Goal: Task Accomplishment & Management: Complete application form

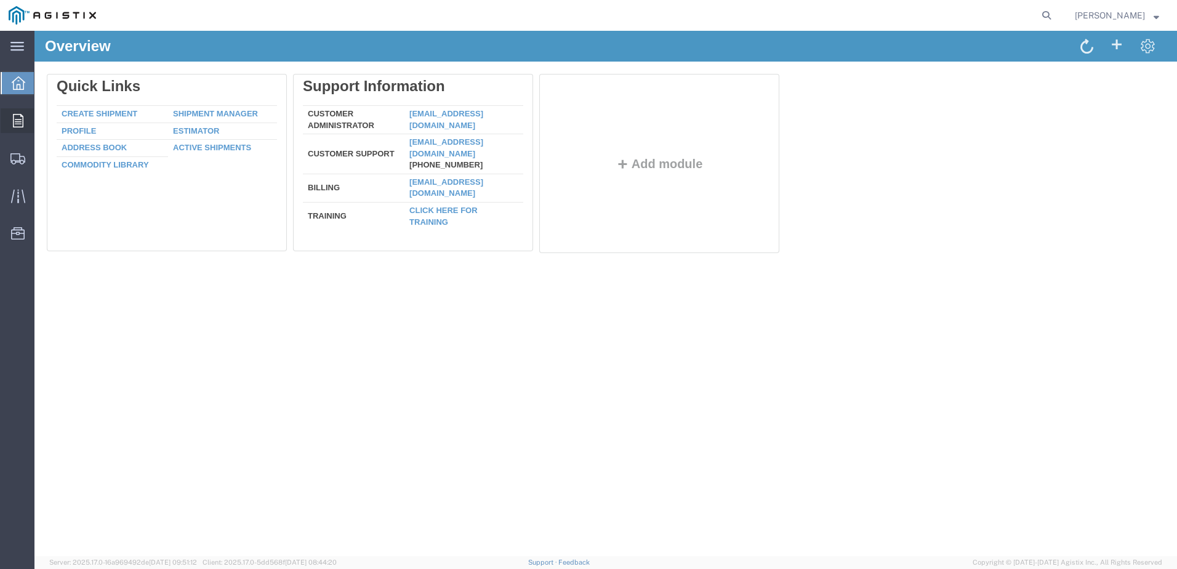
click at [20, 123] on icon at bounding box center [18, 121] width 10 height 14
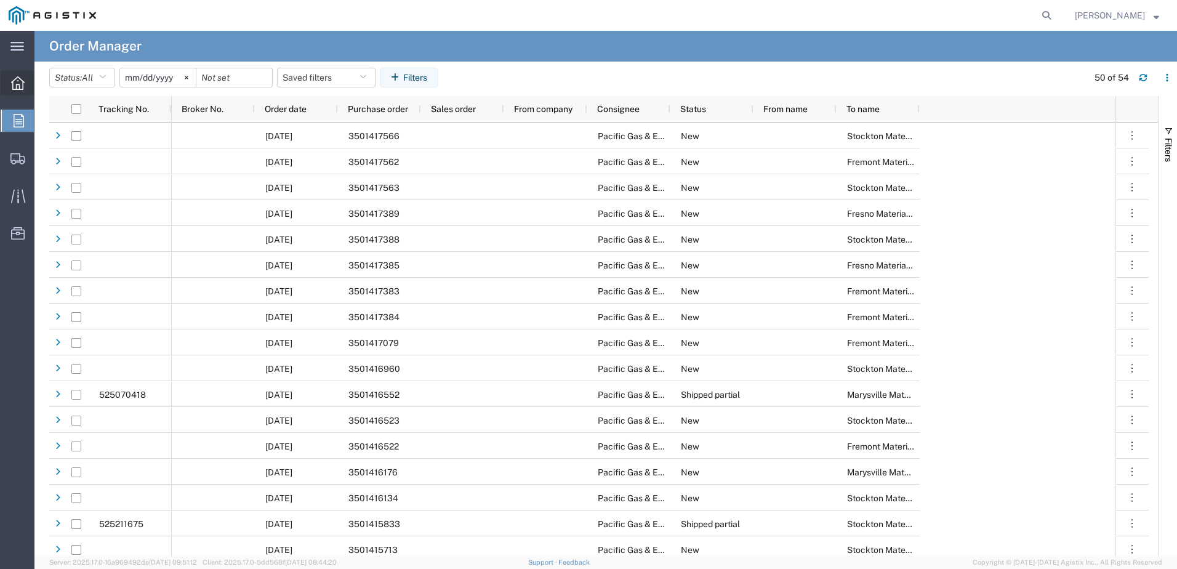
click at [14, 85] on icon at bounding box center [18, 83] width 14 height 14
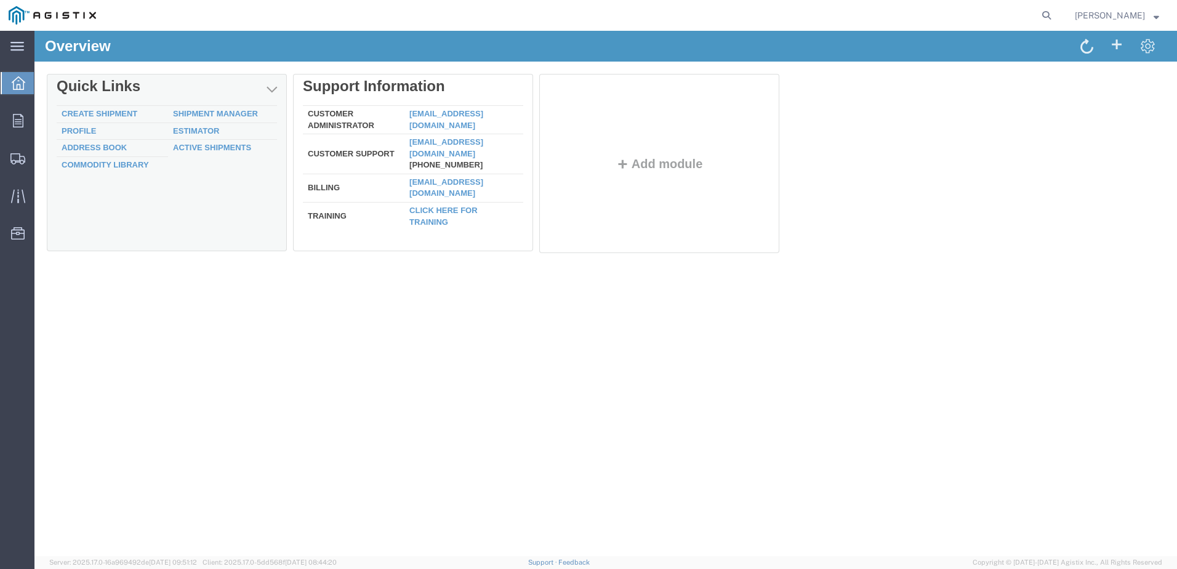
click at [84, 108] on td "Create Shipment" at bounding box center [112, 114] width 111 height 17
click at [87, 114] on link "Create Shipment" at bounding box center [100, 113] width 76 height 9
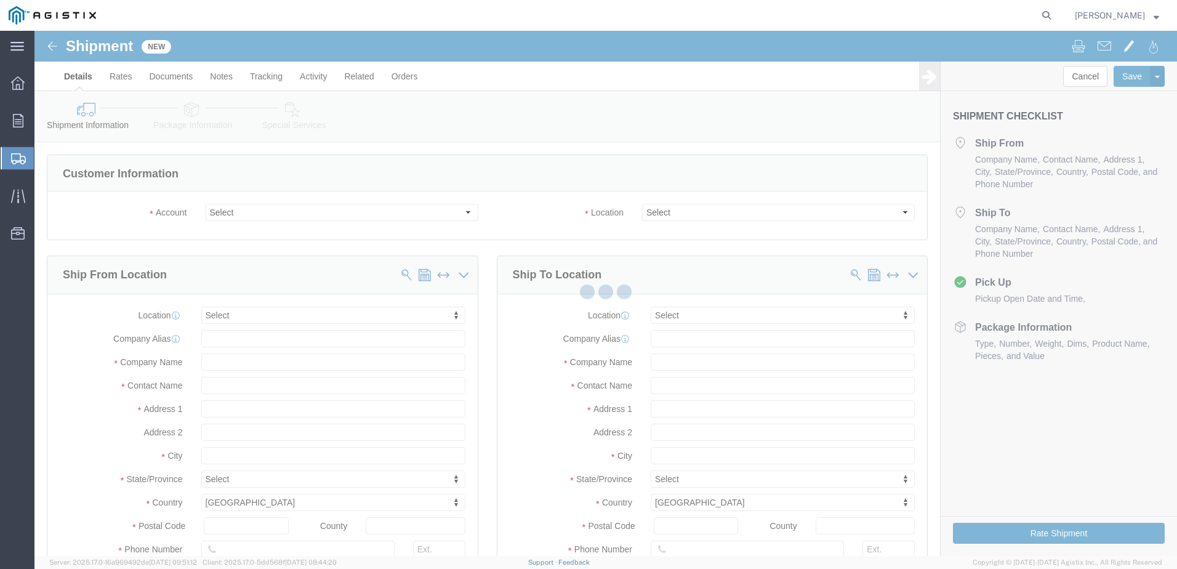
select select
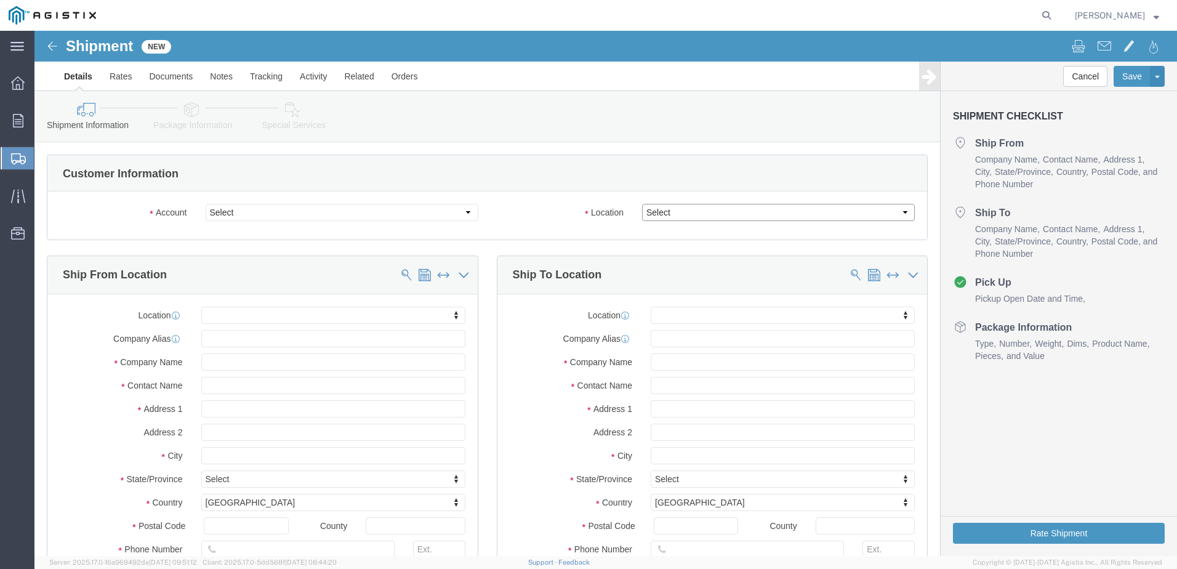
click select "Select"
click input "text"
type input "f"
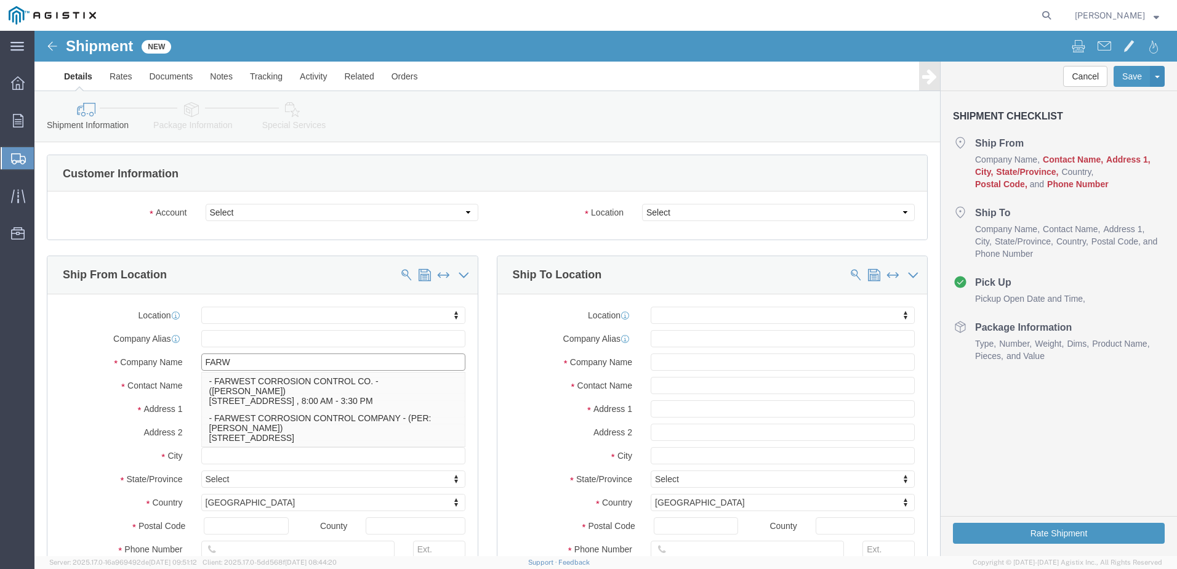
type input "FARWE"
click p "- FARWEST CORROSION CONTROL CO. - ([PERSON_NAME]) [STREET_ADDRESS] , 8:00 AM - …"
select select
type input "FARWEST CORROSION CONTROL CO."
type input "[PERSON_NAME]"
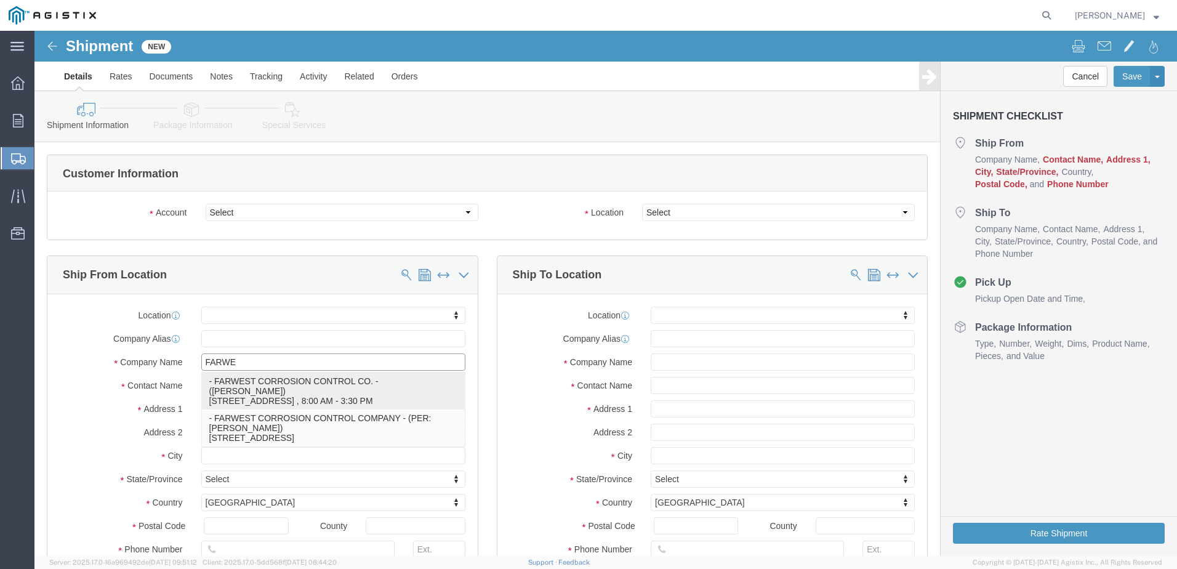
type input "[STREET_ADDRESS]"
type input "[PERSON_NAME]"
type input "90241"
type input "[PHONE_NUMBER]"
type input "[EMAIL_ADDRESS][DOMAIN_NAME]"
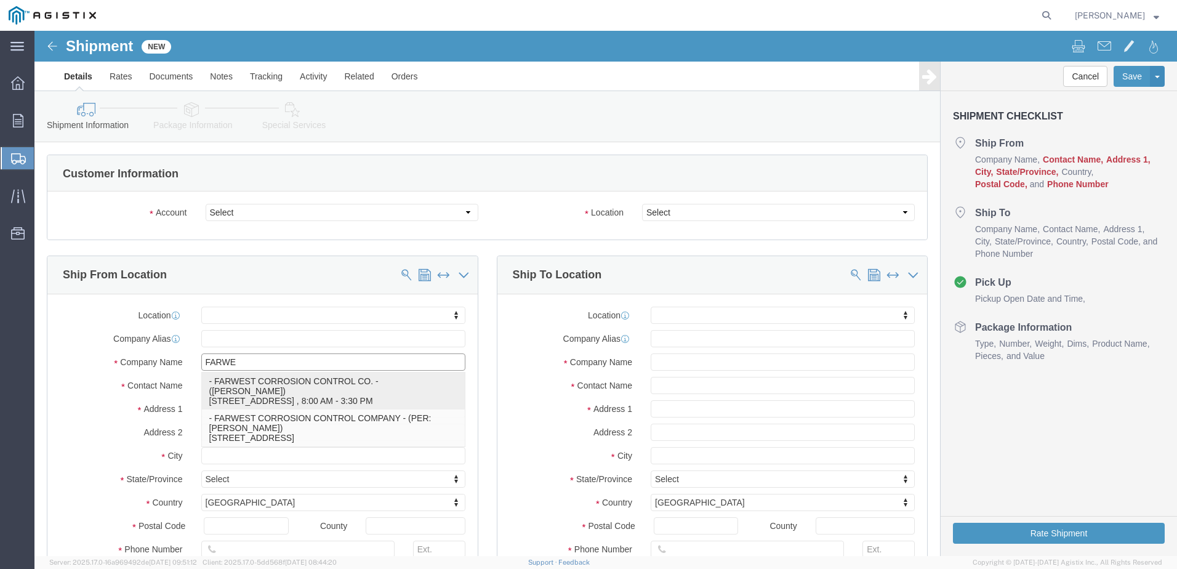
checkbox input "true"
select select "CA"
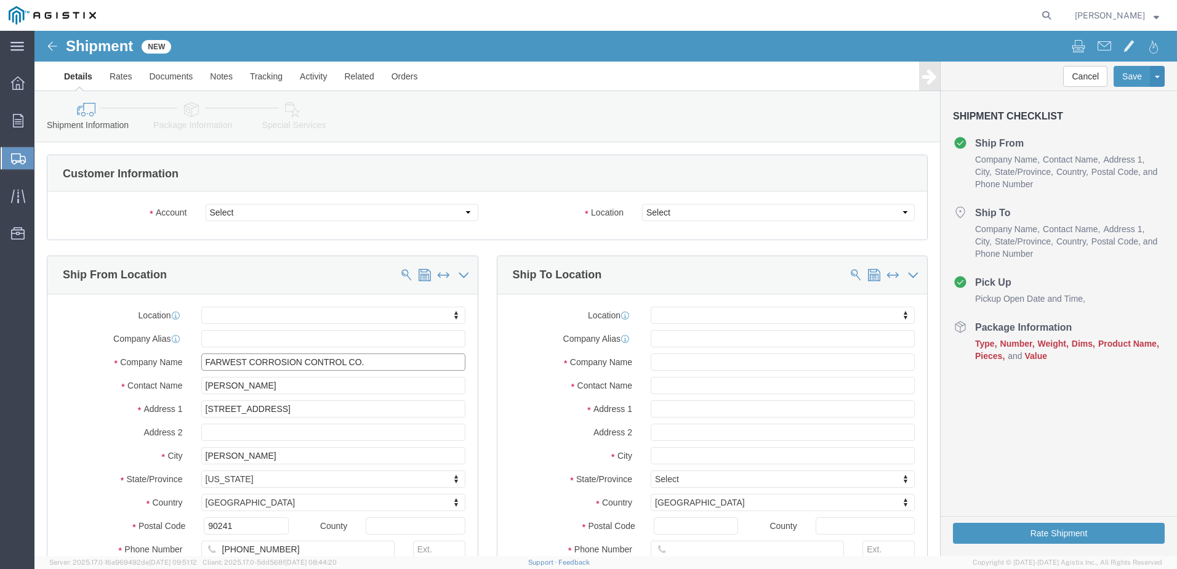
type input "FARWEST CORROSION CONTROL CO."
click input "text"
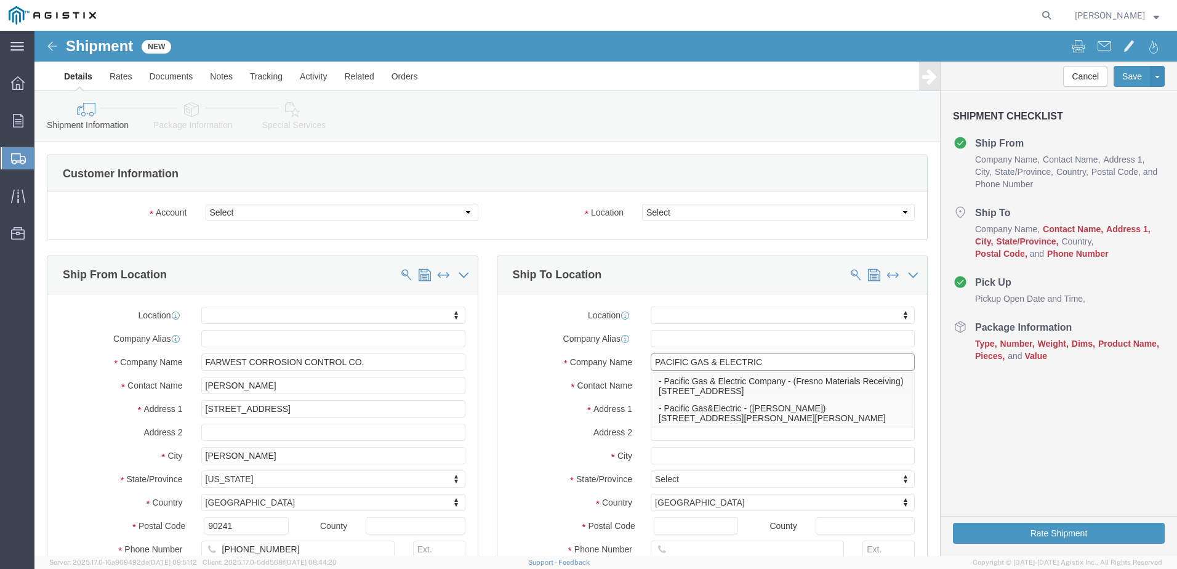
type input "PACIFIC GAS & ELECTRIC"
click div "Location My Profile Location (OBSOLETE) [PERSON_NAME] SC - GC TRAILER (OBSOLETE…"
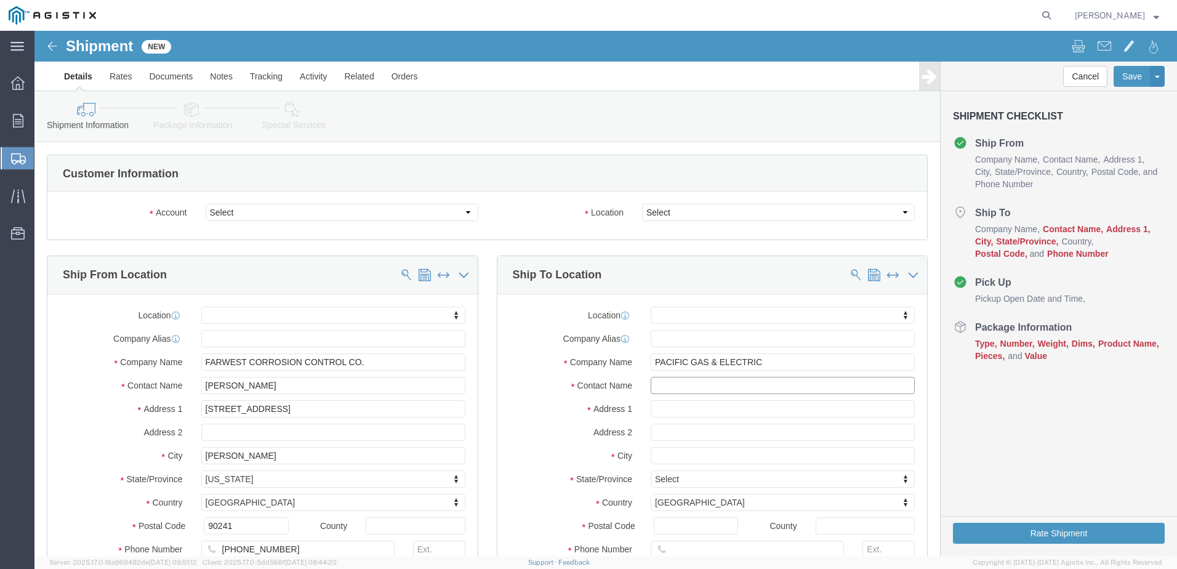
click input "text"
type input "[PERSON_NAME]"
click input "text"
type input "158 PEABODY"
select select
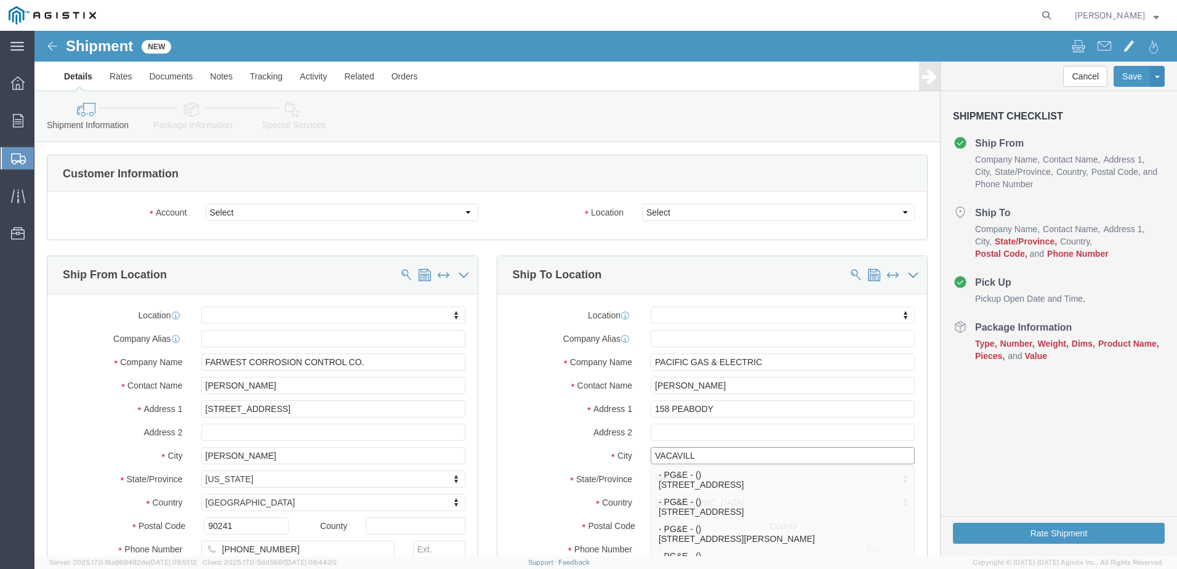
type input "VACAVILLE"
click p "- PG&E - () [STREET_ADDRESS]"
select select
type input "PG&E"
type input "[STREET_ADDRESS]"
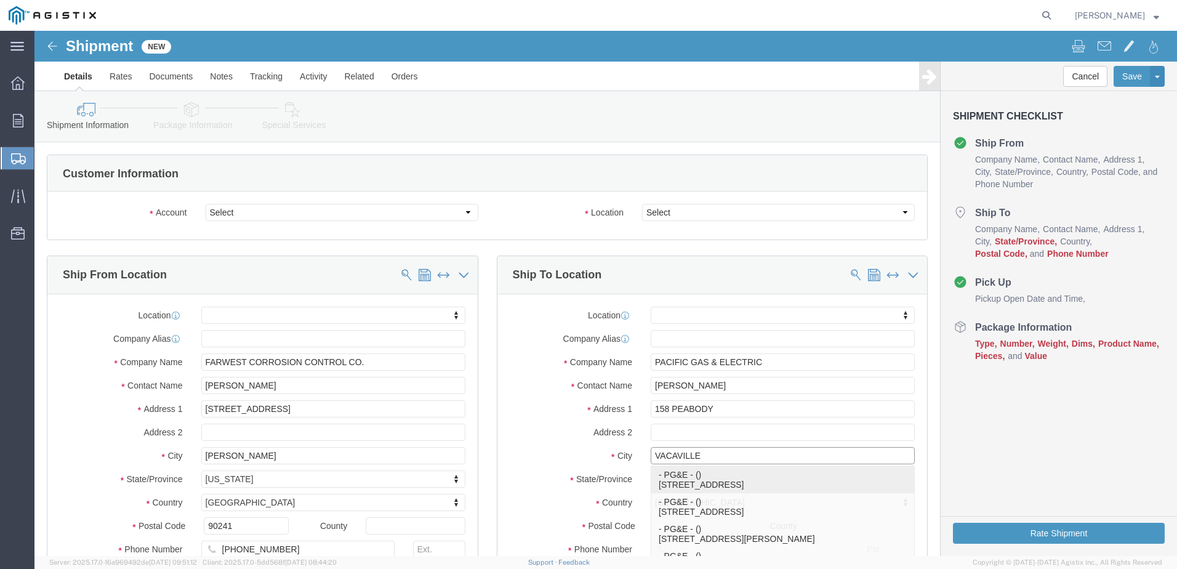
type input "[GEOGRAPHIC_DATA]"
type input "95687-4729"
select select "CA"
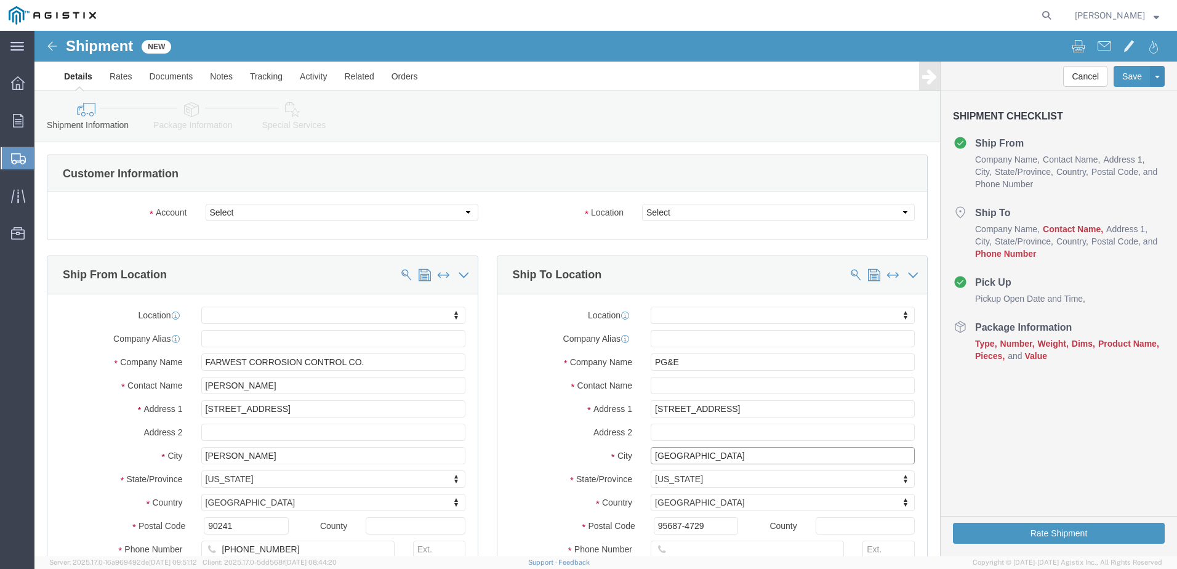
type input "[GEOGRAPHIC_DATA]"
select select
click input "text"
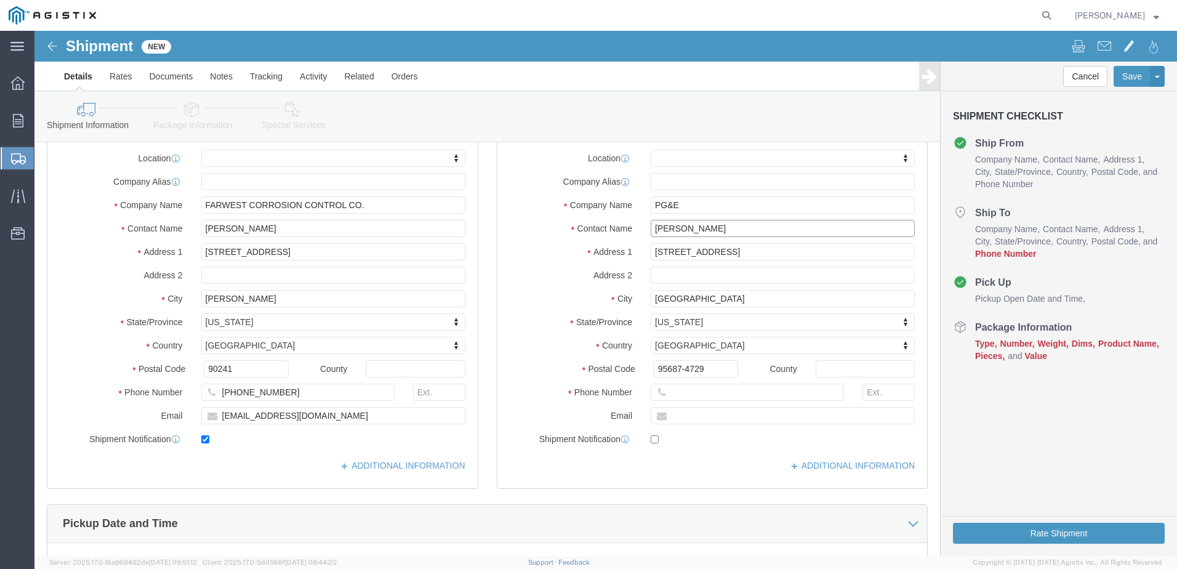
scroll to position [185, 0]
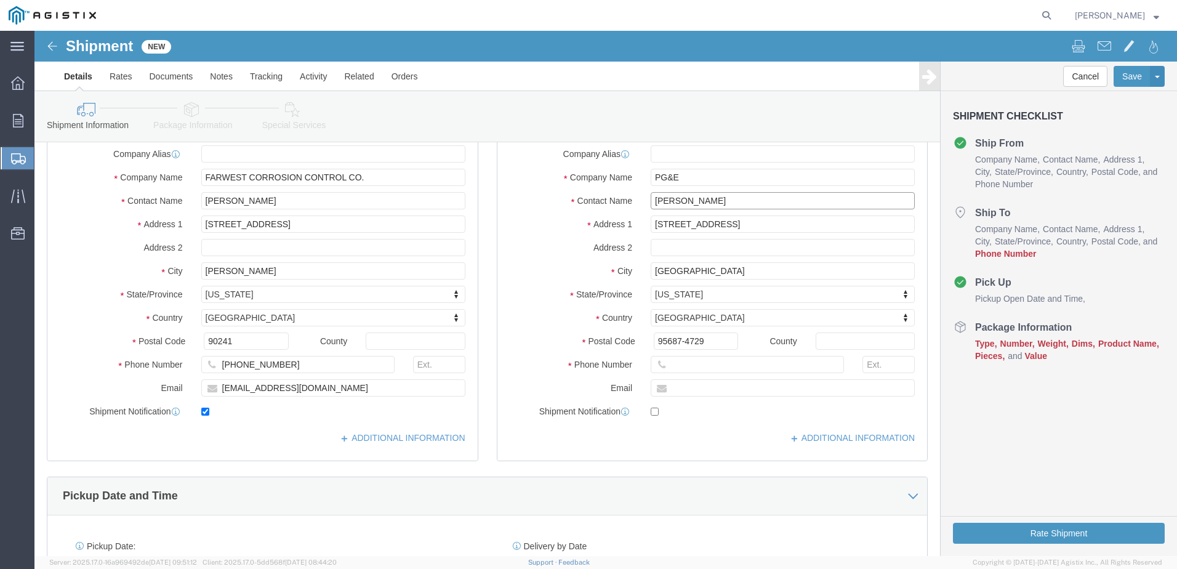
type input "[PERSON_NAME]"
click input "text"
type input "[PHONE_NUMBER]"
drag, startPoint x: 230, startPoint y: 169, endPoint x: 177, endPoint y: 172, distance: 53.0
click input "[PERSON_NAME]"
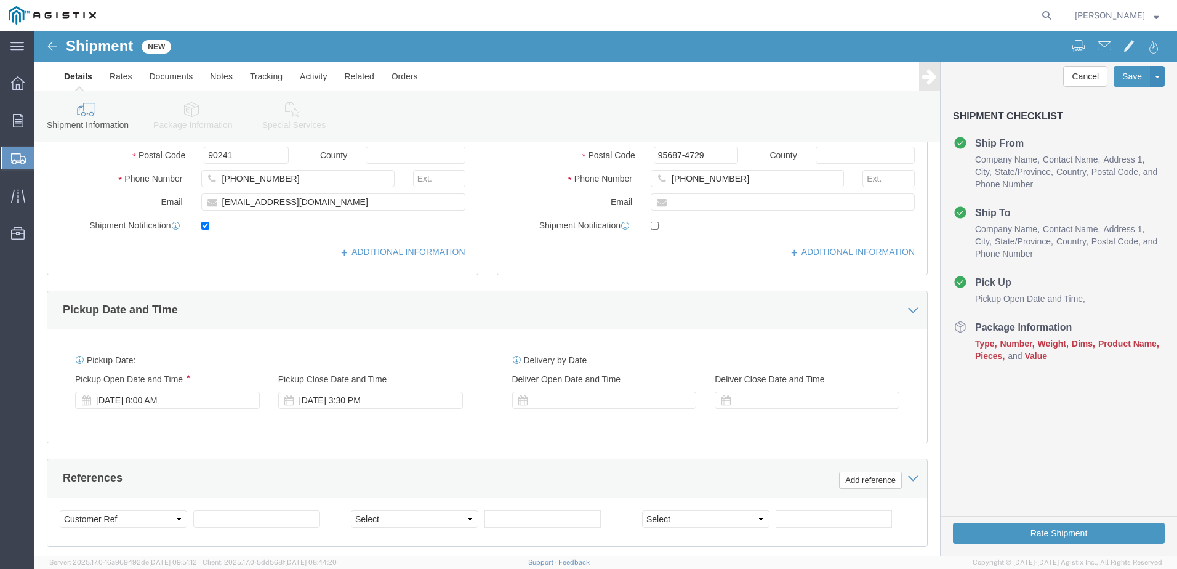
scroll to position [431, 0]
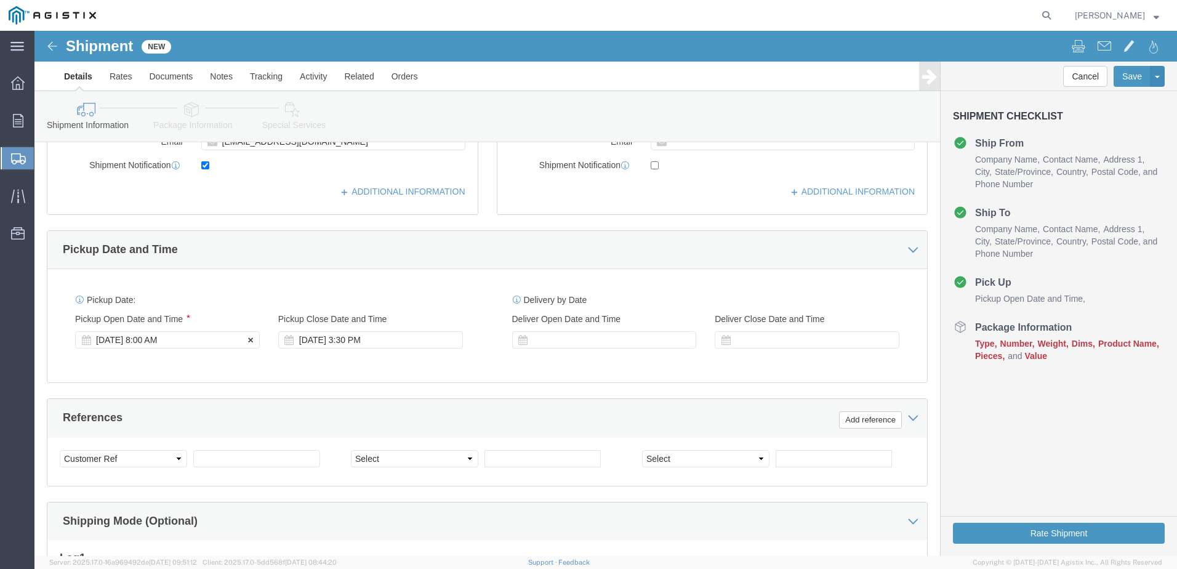
type input "[PERSON_NAME]"
click div "[DATE] 8:00 AM"
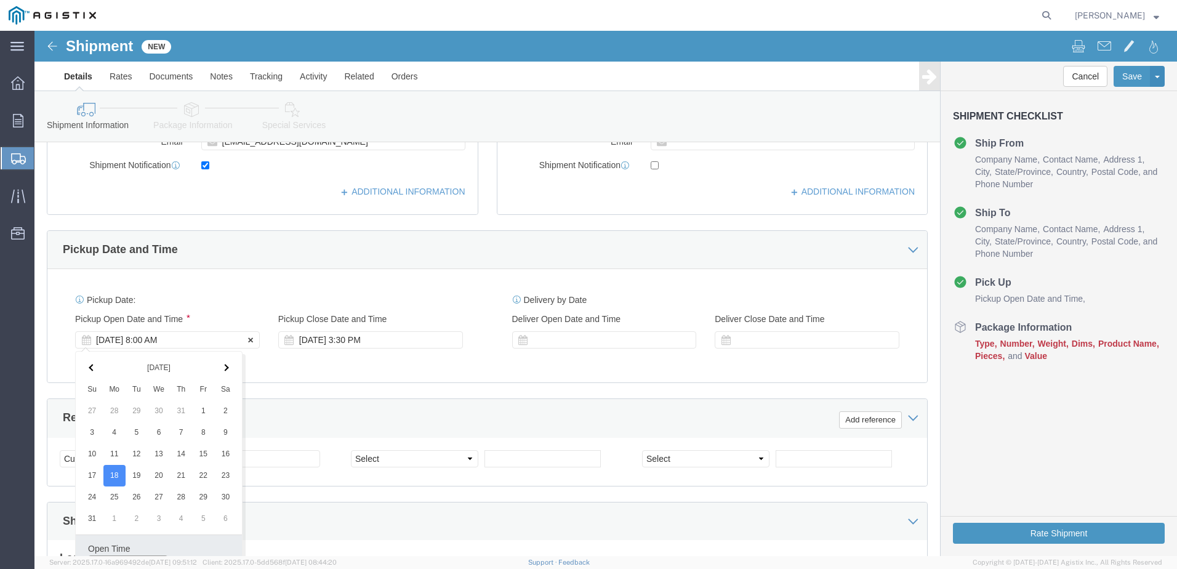
scroll to position [448, 0]
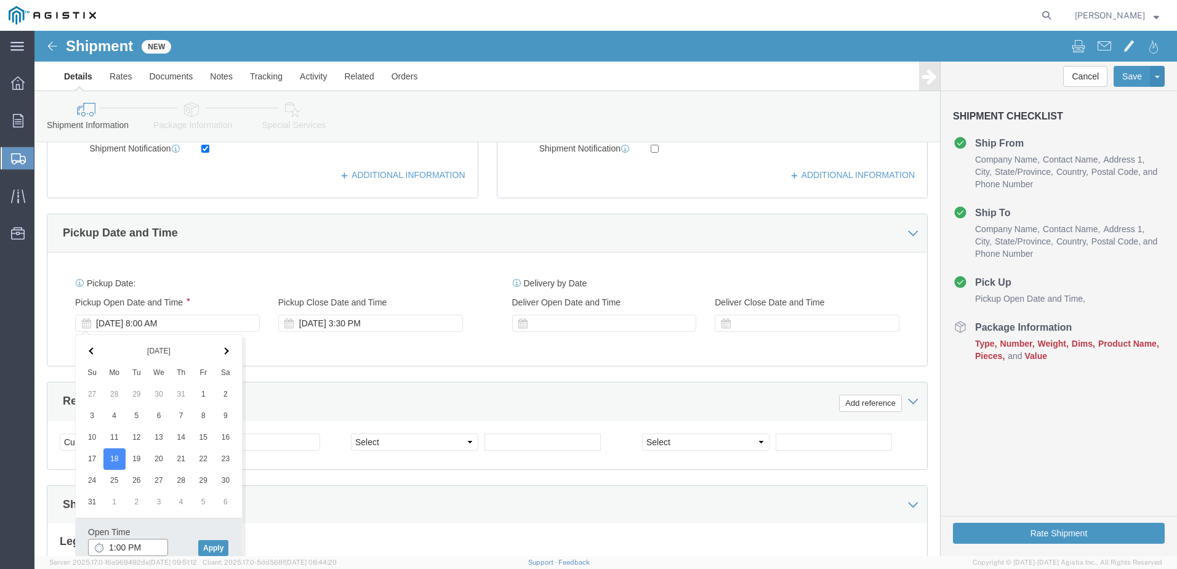
click input "1:00 PM"
type input "1:30 PM"
click button "Apply"
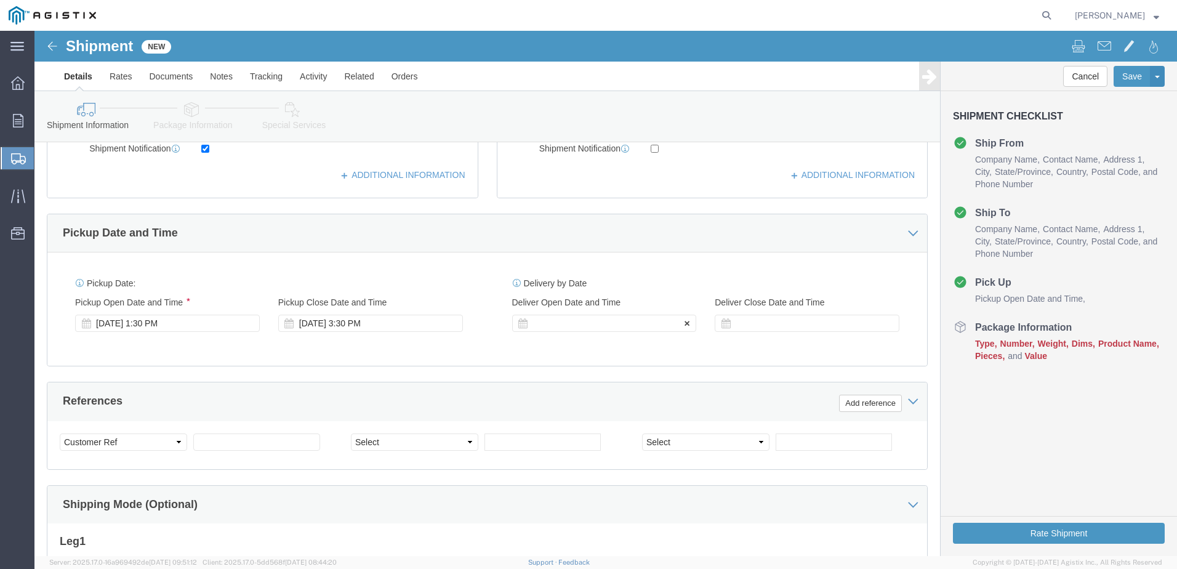
click div
click input "3:00 PM"
click input "8:00 PM"
type input "8:00 AM"
click button "Apply"
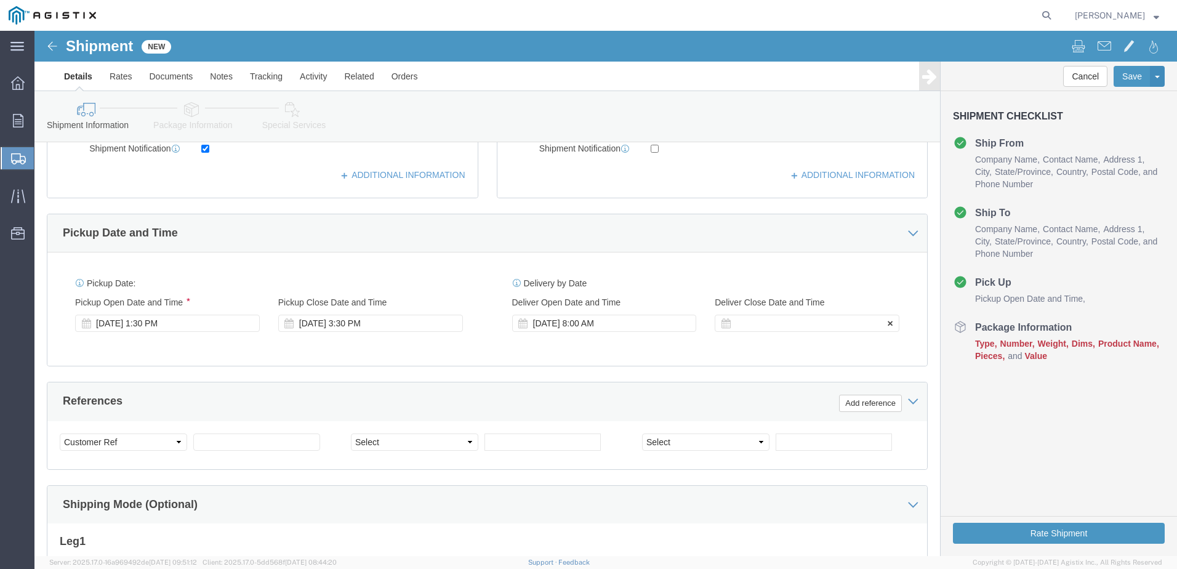
click div
click input "9:00 AM"
click input "3:00 AM"
type input "3:00 PM"
click button "Apply"
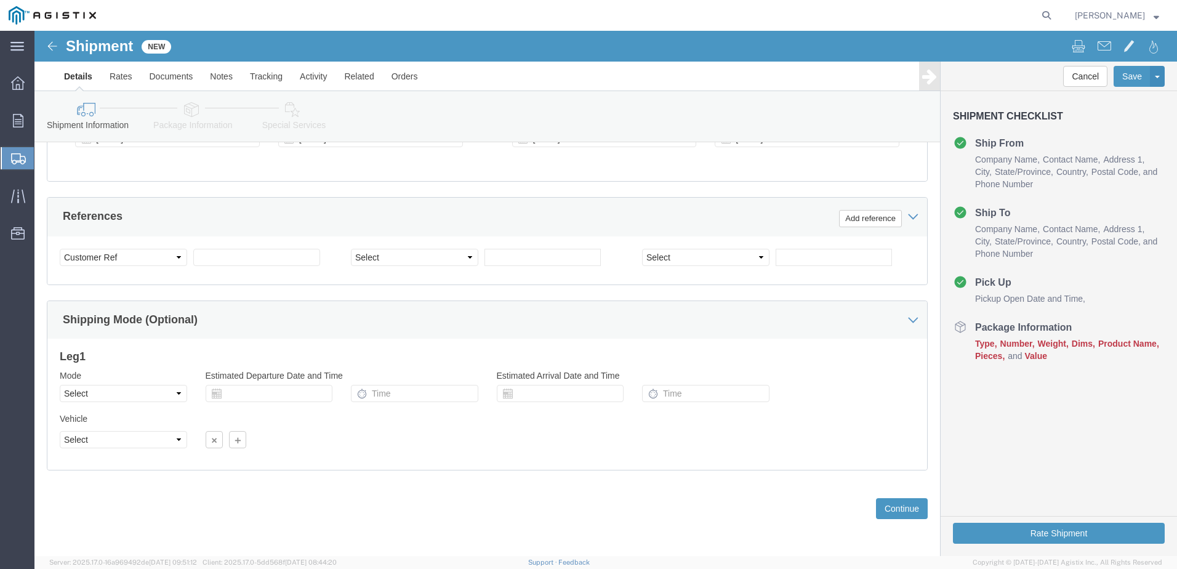
scroll to position [633, 0]
click select "Select Air Less than Truckload Multi-Leg Ocean Freight Rail Small Parcel Truckl…"
select select "SMAL"
click select "Select Air Less than Truckload Multi-Leg Ocean Freight Rail Small Parcel Truckl…"
click button "Continue"
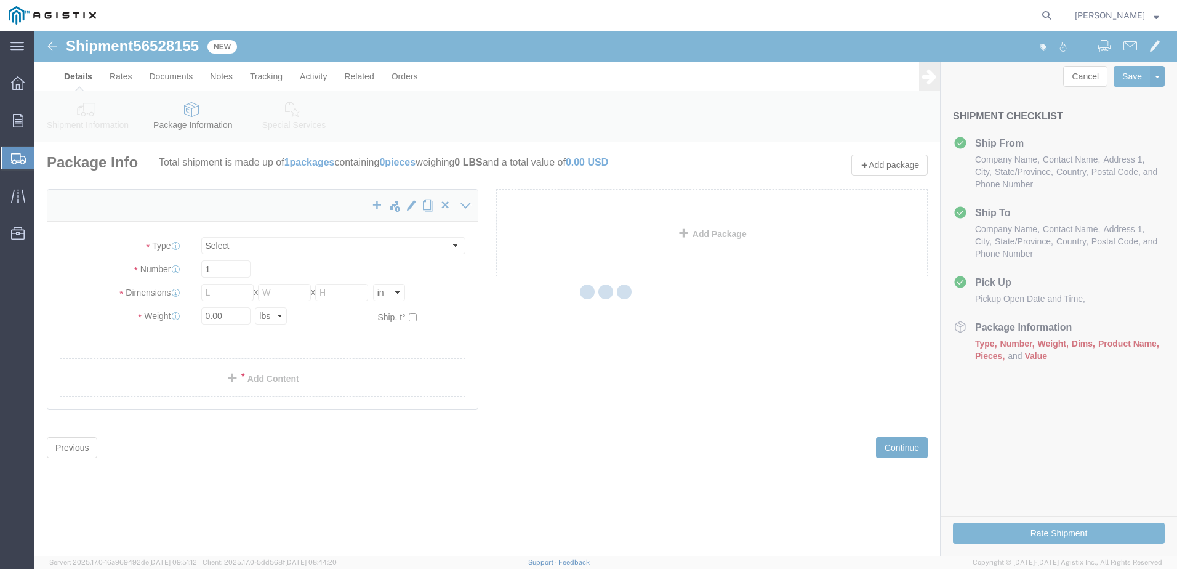
select select "YRPK"
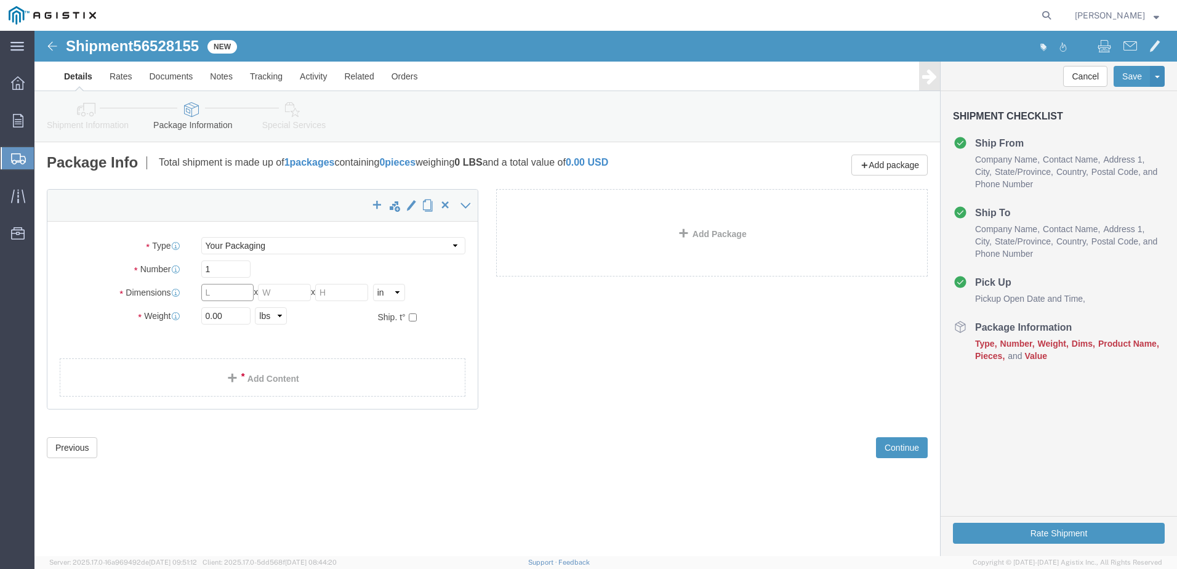
click input "text"
type input "20"
type input "15"
click input "0.00"
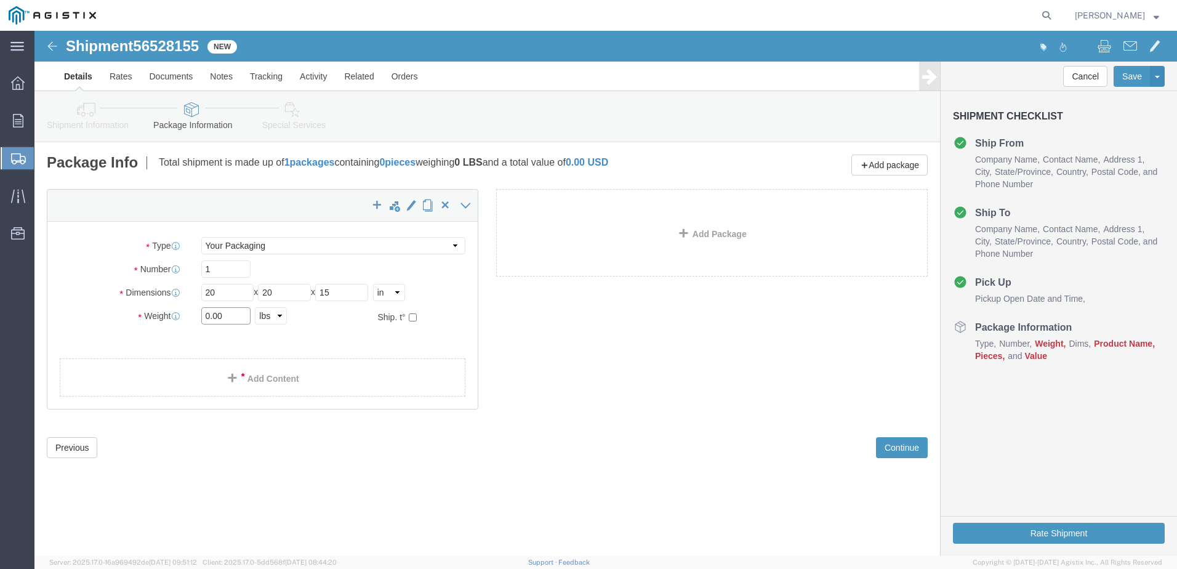
drag, startPoint x: 188, startPoint y: 284, endPoint x: 158, endPoint y: 218, distance: 72.7
click input "0.00"
type input "34"
click div "x Package Type Select Envelope Large Box Medium Box PAK Rack Small Box Tube You…"
click button "Continue"
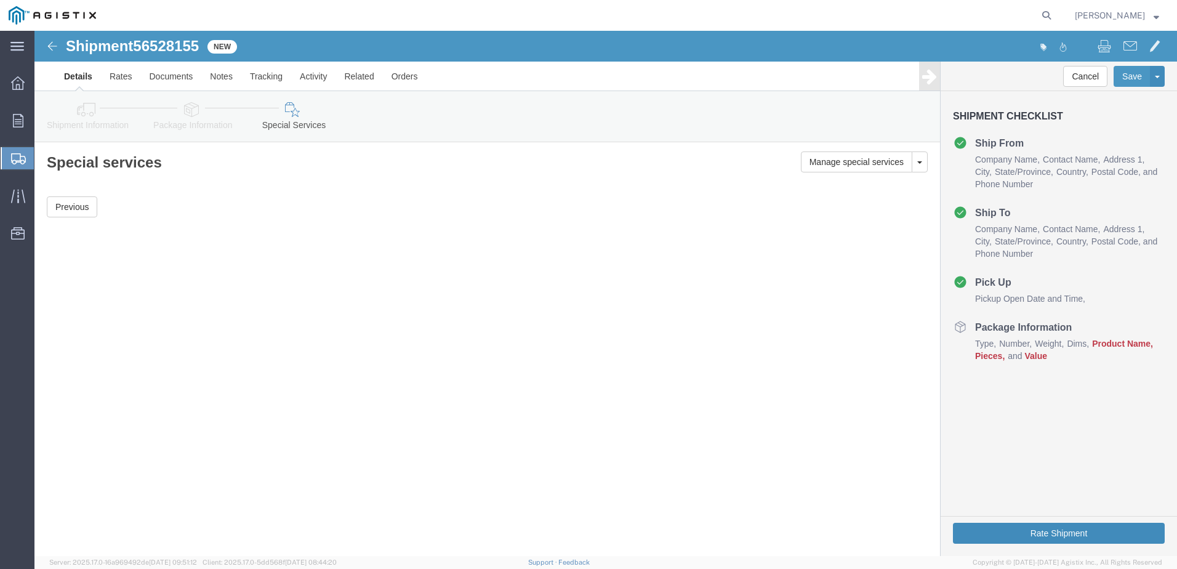
click button "Rate Shipment"
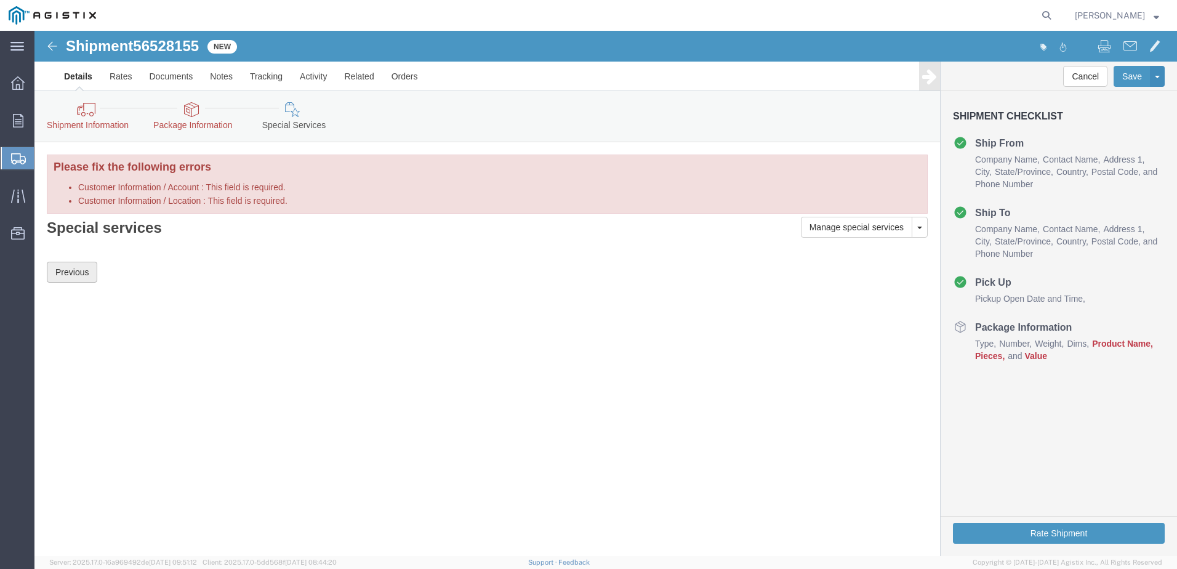
click button "Previous"
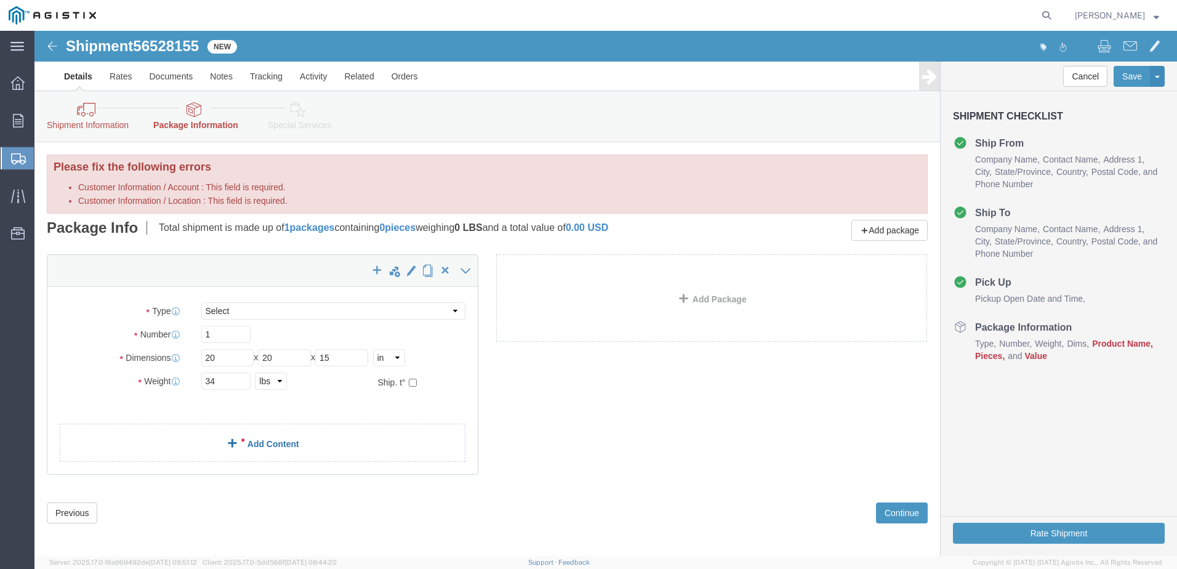
click link "Add Content"
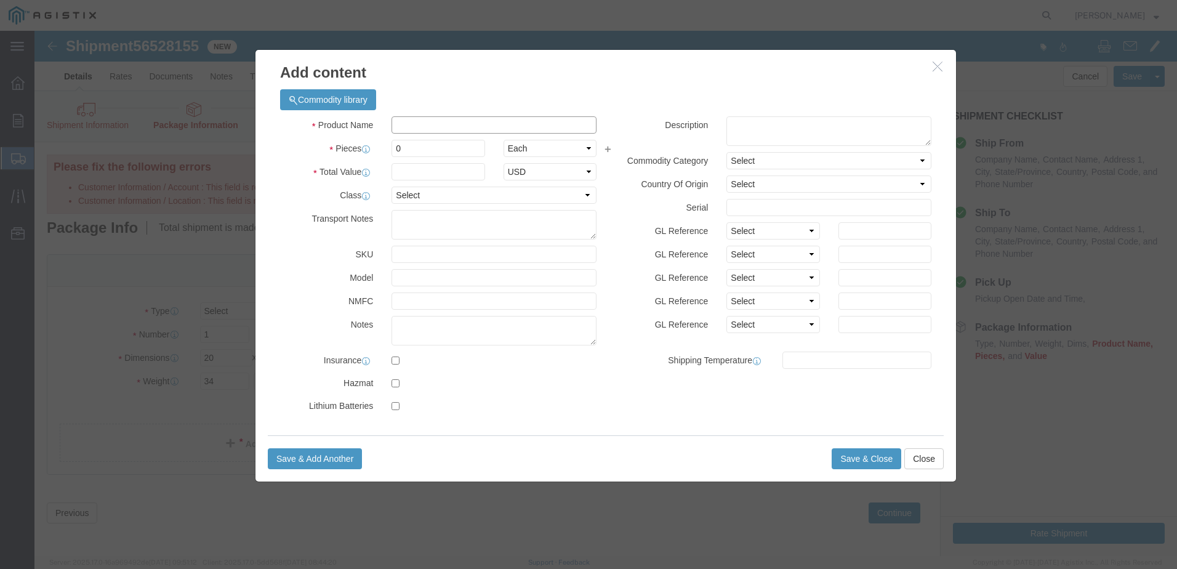
click input "text"
type input "3M SCOTCH BRITE HAND PAD"
drag, startPoint x: 371, startPoint y: 116, endPoint x: 359, endPoint y: 118, distance: 11.8
click div "0"
type input "1"
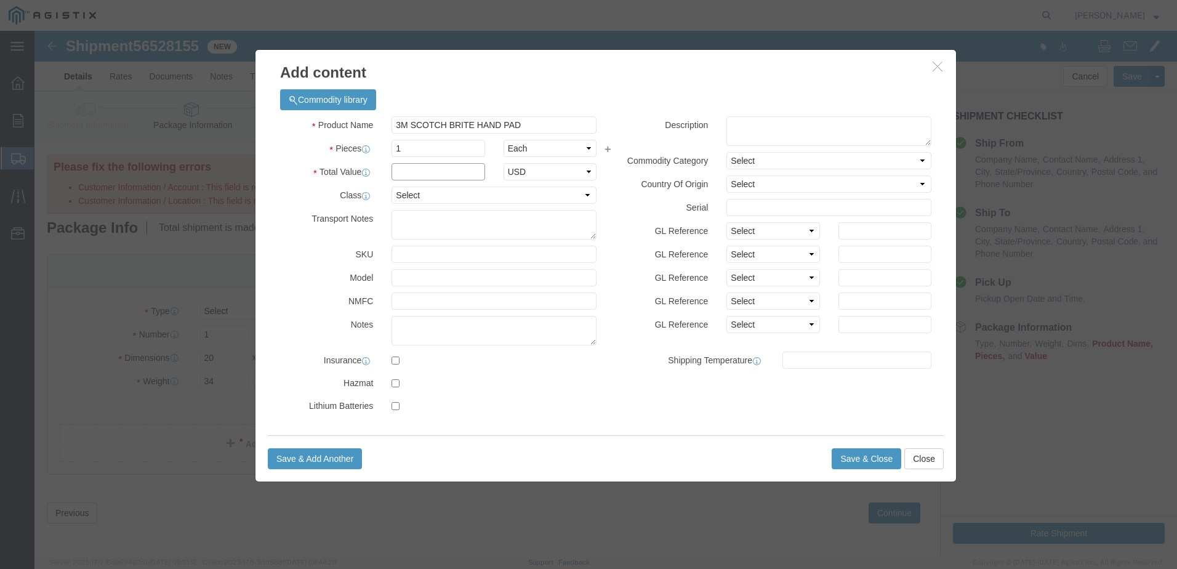
click input "text"
click div "Commodity library Product Name 3M SCOTCH BRITE HAND PAD 3 Pieces 1 Select Bag B…"
click input "text"
type input "1"
click label "Model"
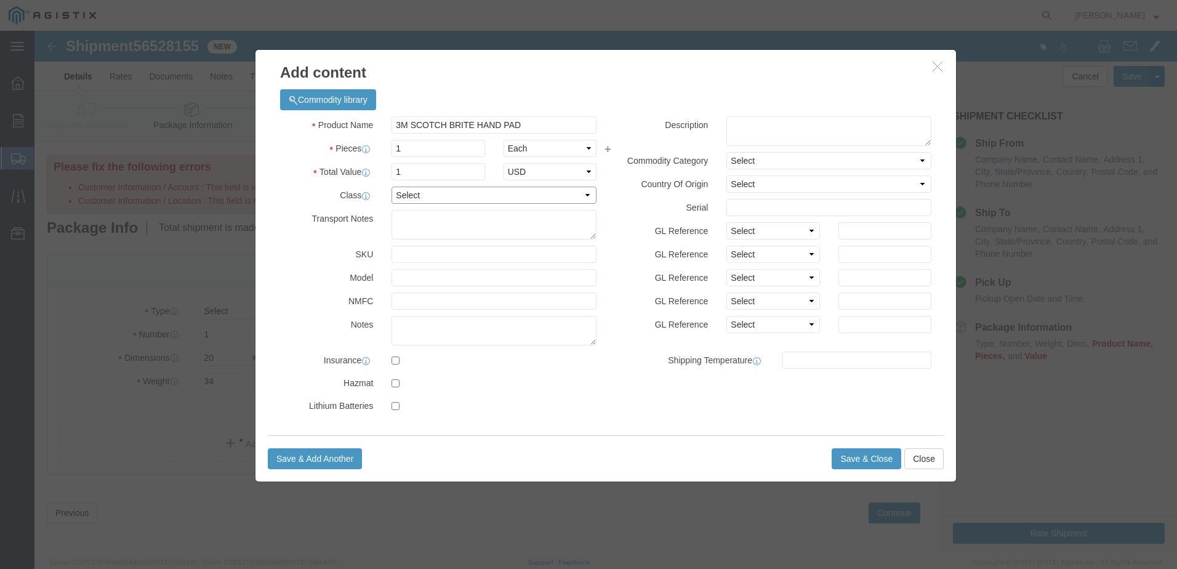
click select "Select 50 55 60 65 70 85 92.5 100 125 175 250 300 400"
select select "60"
click select "Select 50 55 60 65 70 85 92.5 100 125 175 250 300 400"
click button "Save & Close"
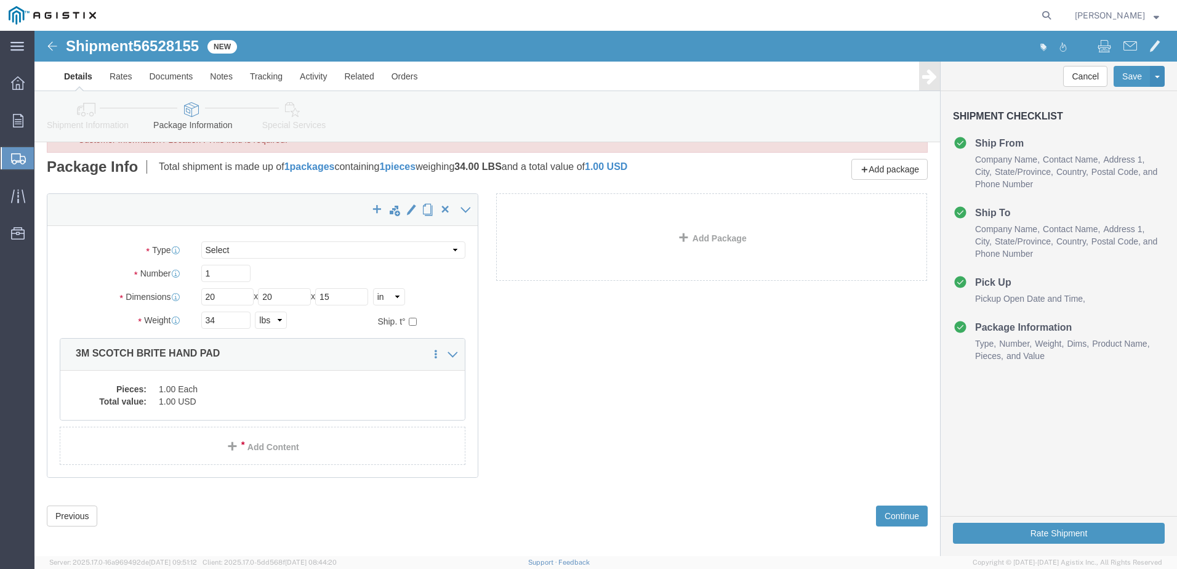
scroll to position [69, 0]
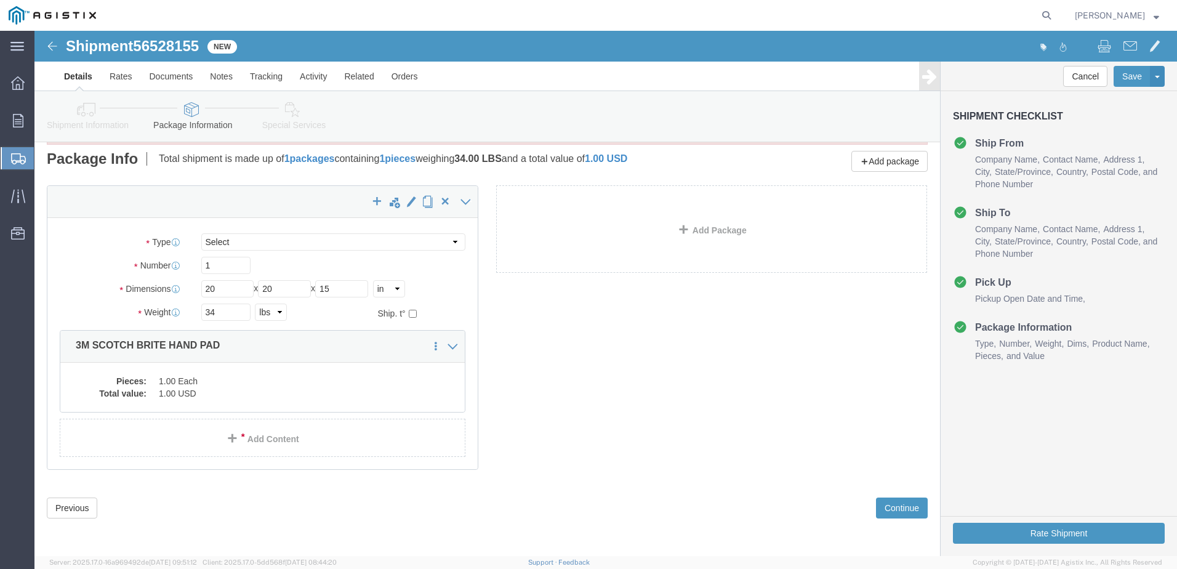
click icon
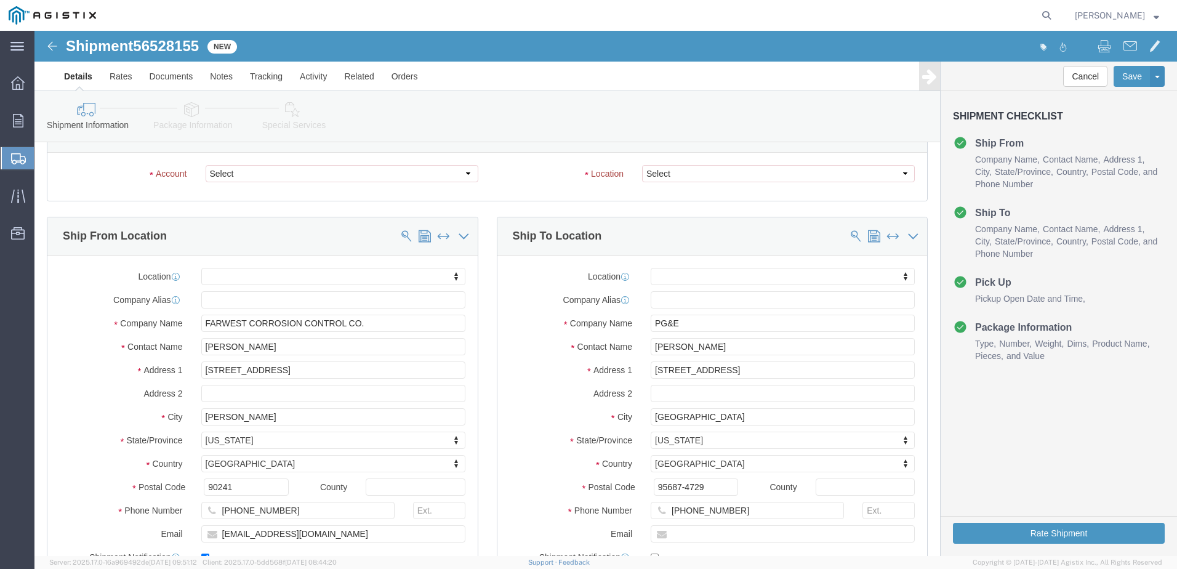
scroll to position [131, 0]
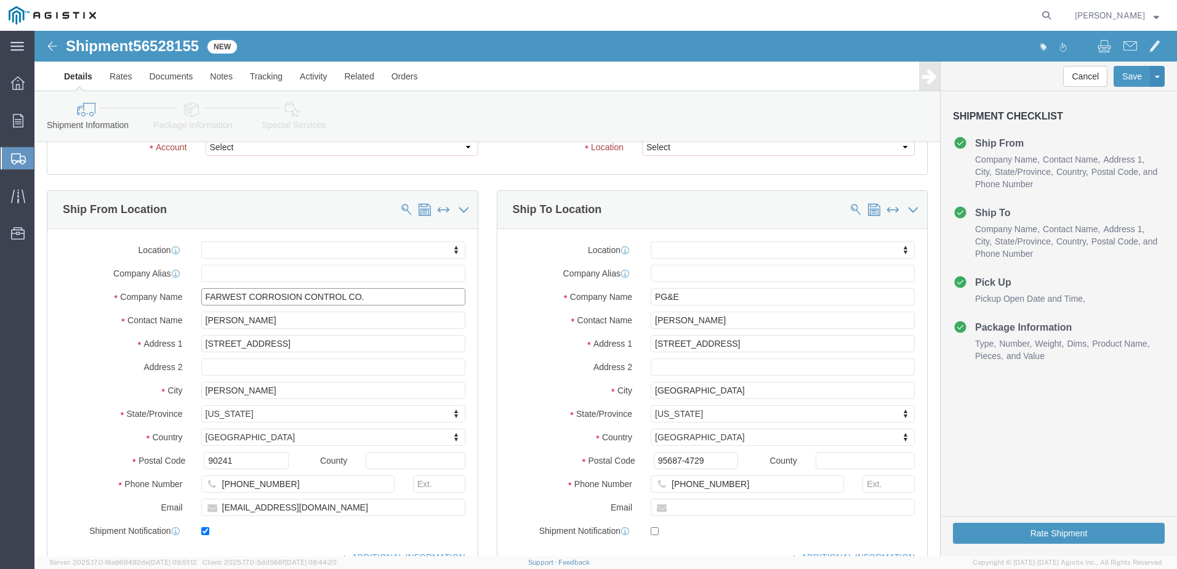
drag, startPoint x: 336, startPoint y: 267, endPoint x: 158, endPoint y: 267, distance: 177.9
click div "FARWEST CORROSION CONTROL CO. FARWE"
type input "DEFELSKO CORPORATION"
type input "[PERSON_NAME]"
type input "[STREET_ADDRESS][PERSON_NAME]"
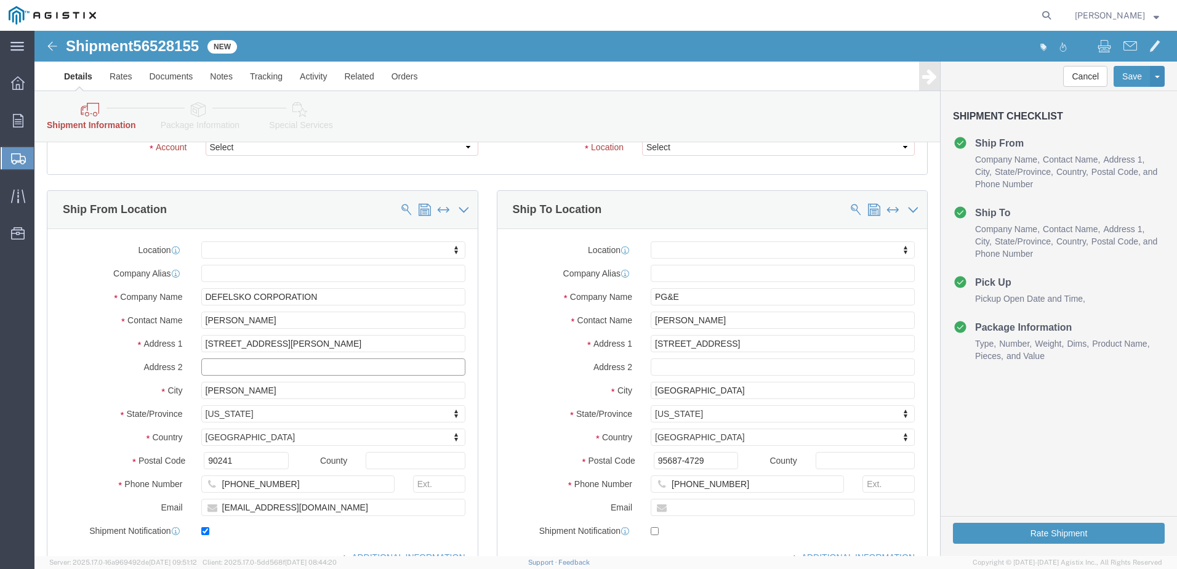
select select
type input "[GEOGRAPHIC_DATA]"
select select
type input "N"
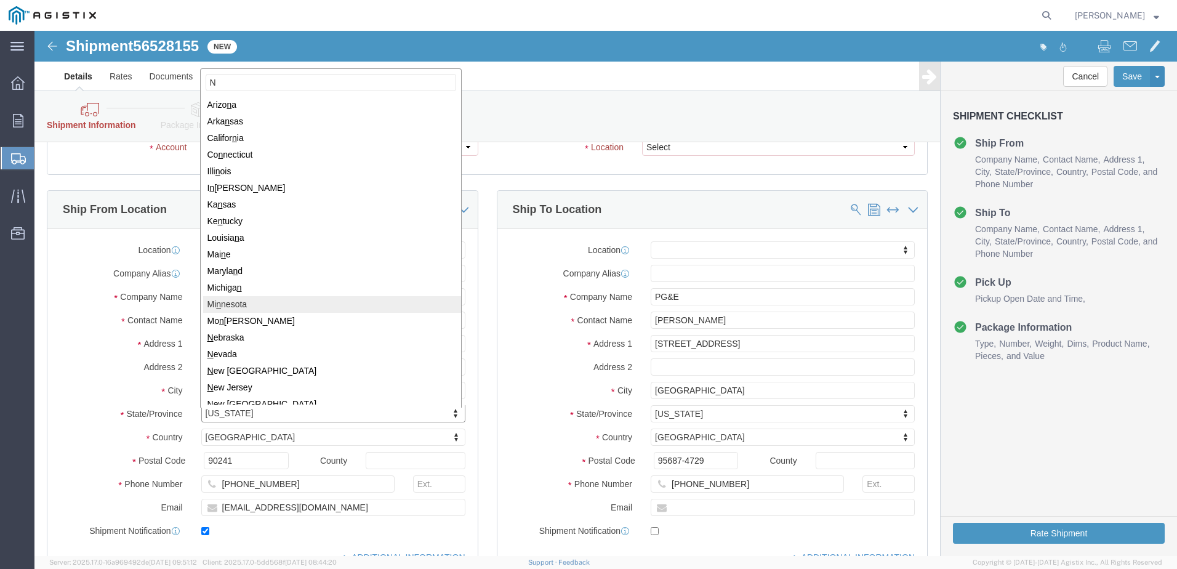
scroll to position [62, 0]
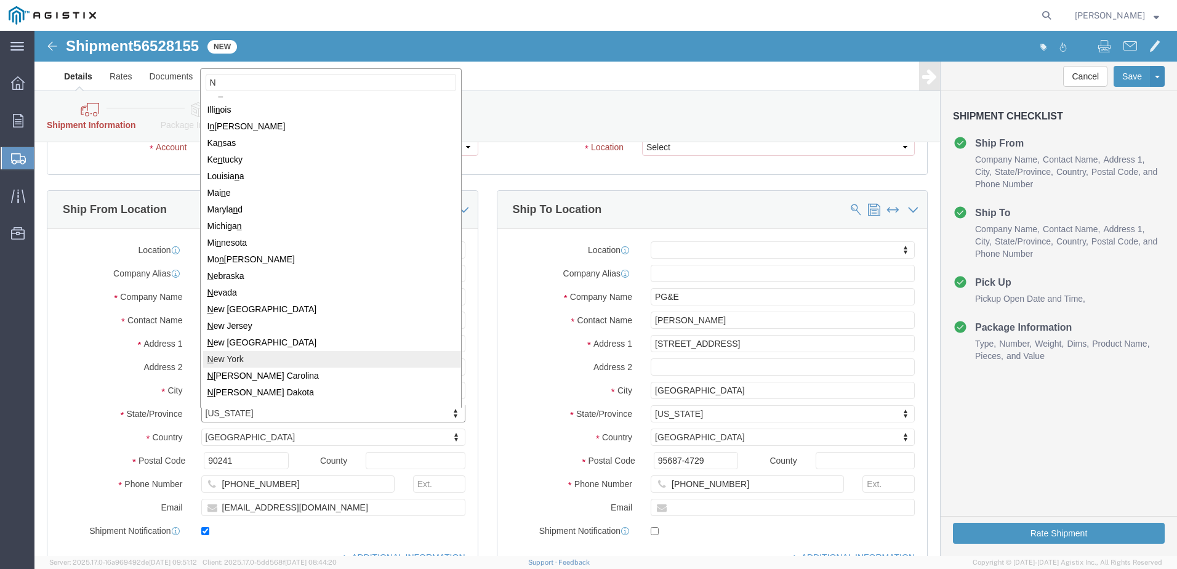
select select
select select "NY"
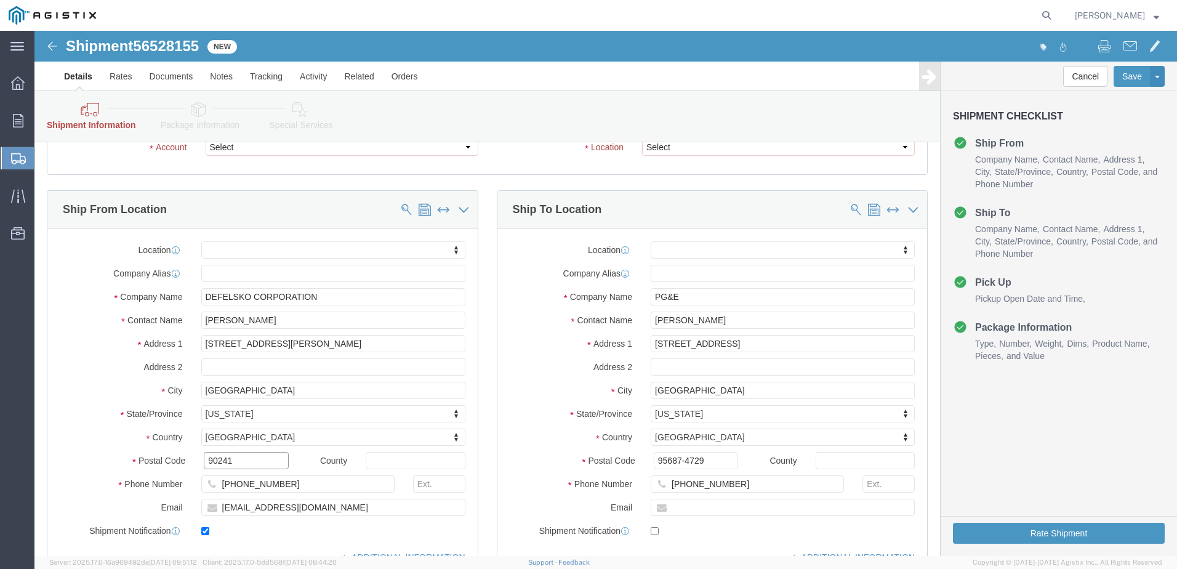
drag, startPoint x: 204, startPoint y: 428, endPoint x: 167, endPoint y: 429, distance: 36.3
click div "90241"
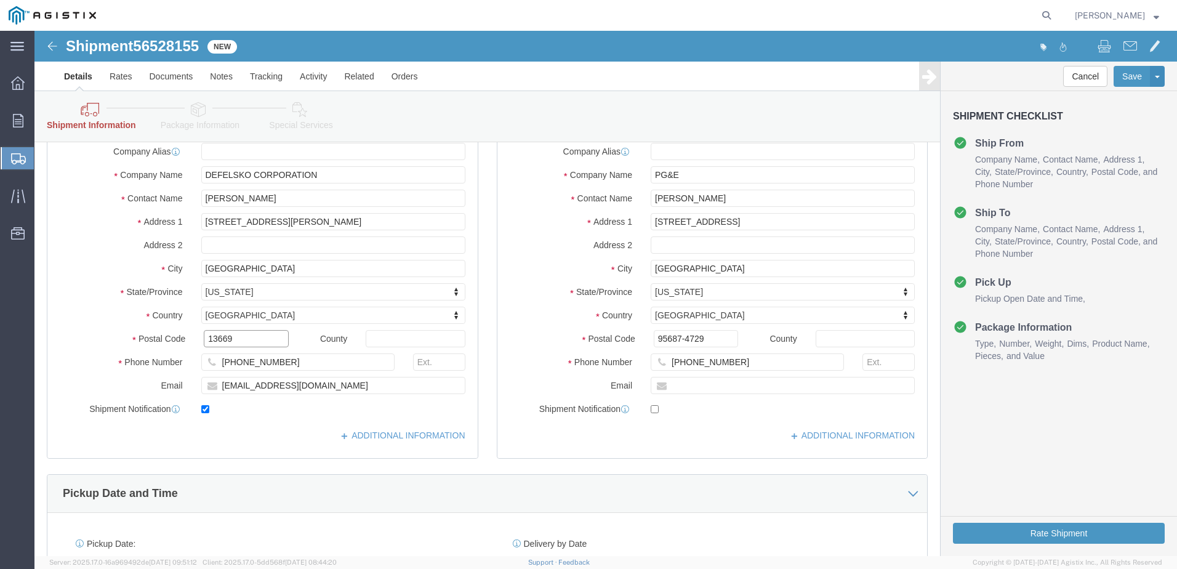
scroll to position [254, 0]
type input "13669"
select select
drag, startPoint x: 244, startPoint y: 332, endPoint x: 187, endPoint y: 333, distance: 57.9
click input "[PHONE_NUMBER]"
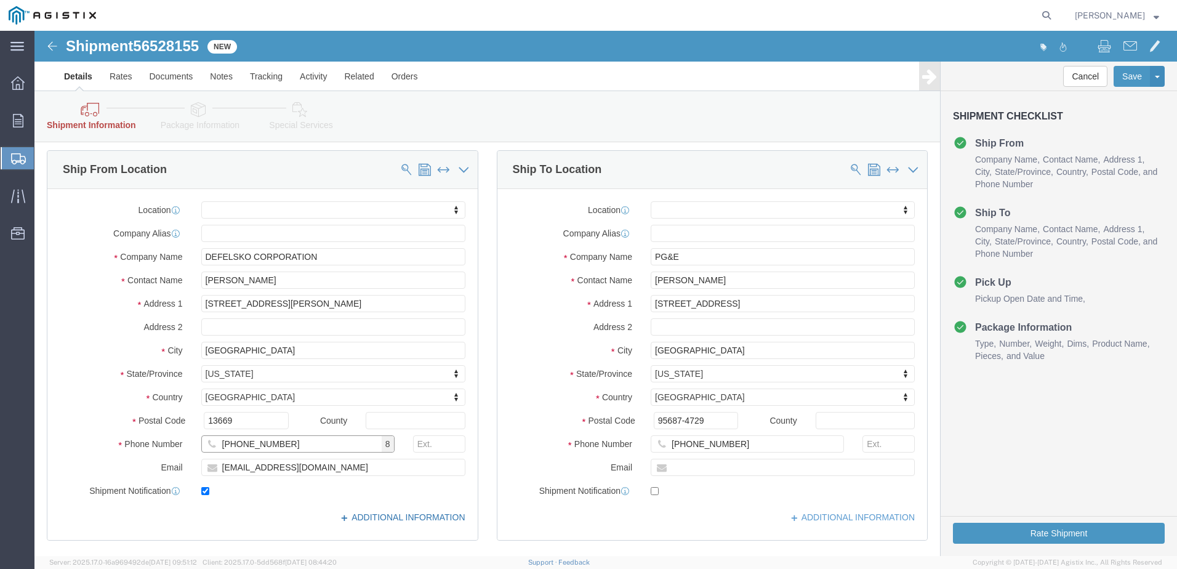
scroll to position [192, 0]
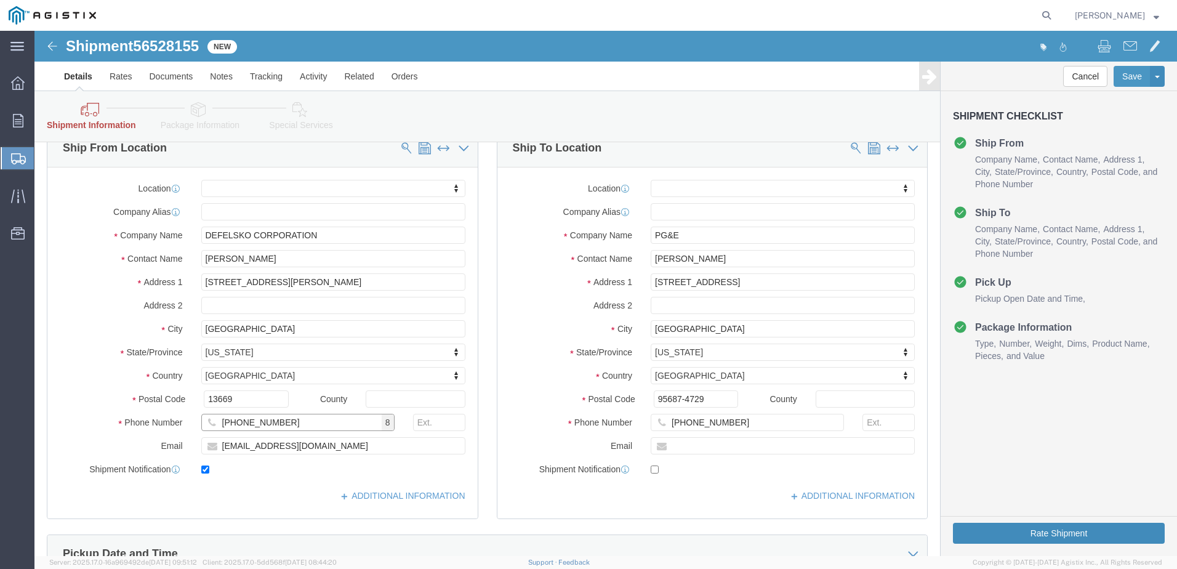
type input "[PHONE_NUMBER]"
click button "Rate Shipment"
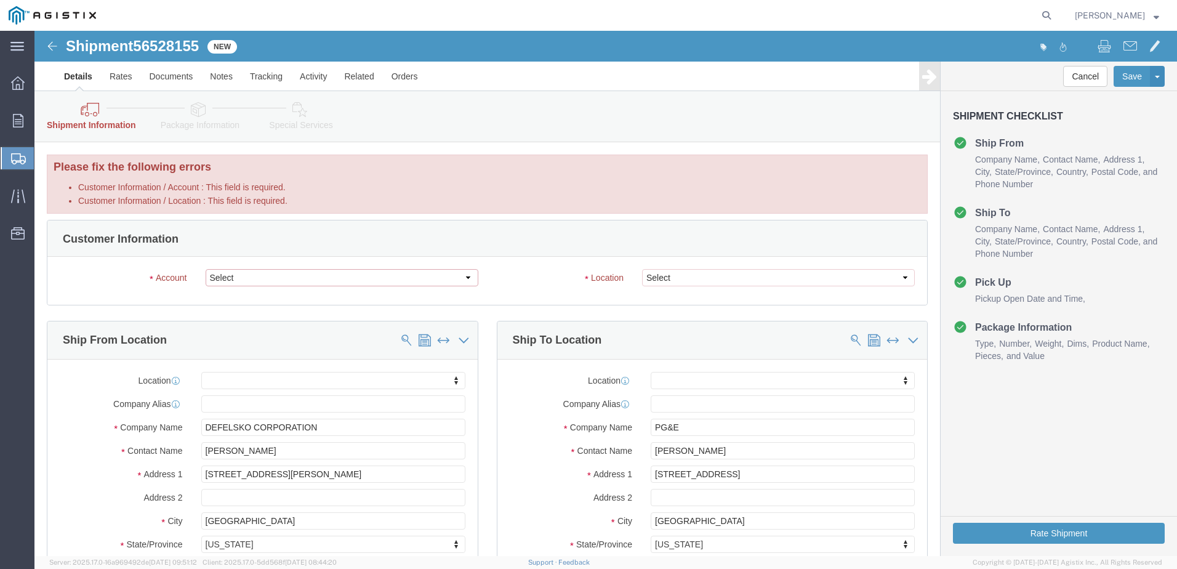
click select "Select Farwest Corrosion Control Co PG&E"
select select "9596"
click select "Select Farwest Corrosion Control Co PG&E"
select select "PURCHORD"
select select
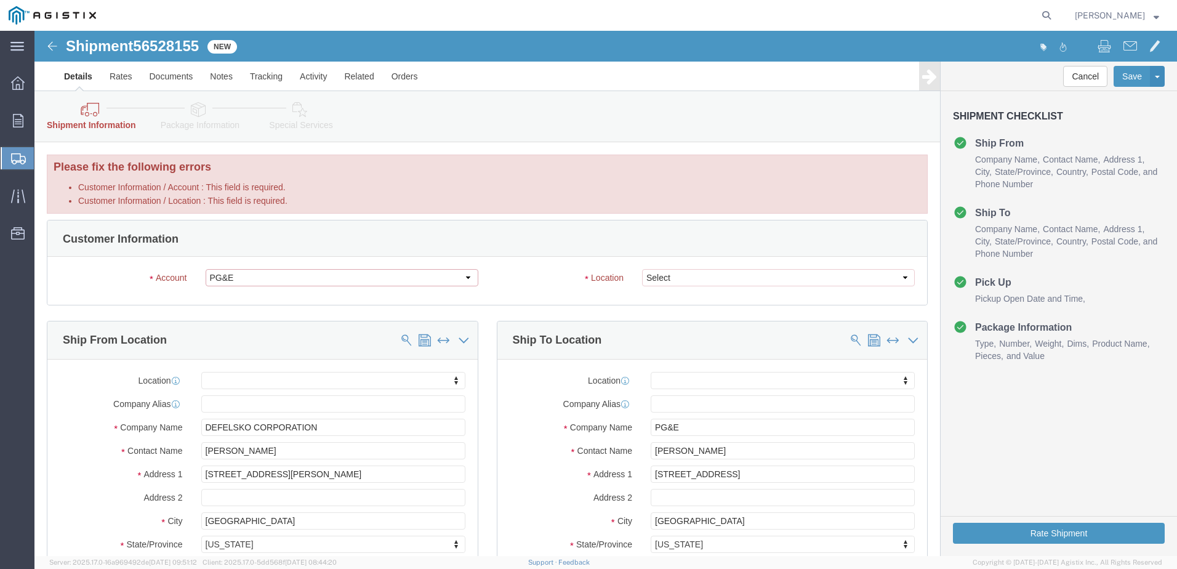
select select
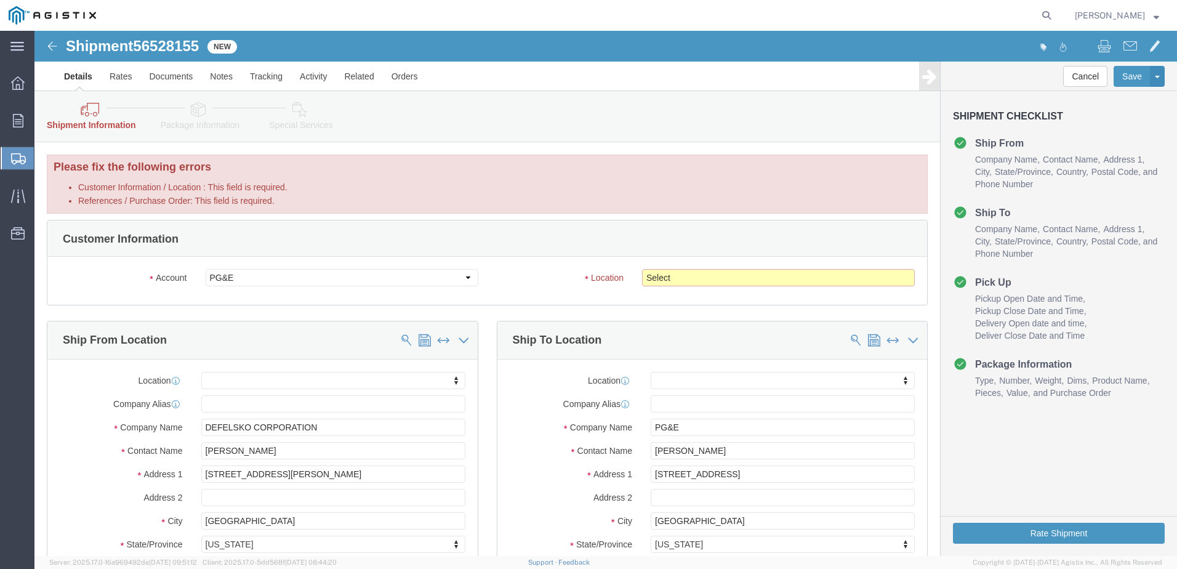
click select "Select All Others [GEOGRAPHIC_DATA] [GEOGRAPHIC_DATA] [GEOGRAPHIC_DATA] [GEOGRA…"
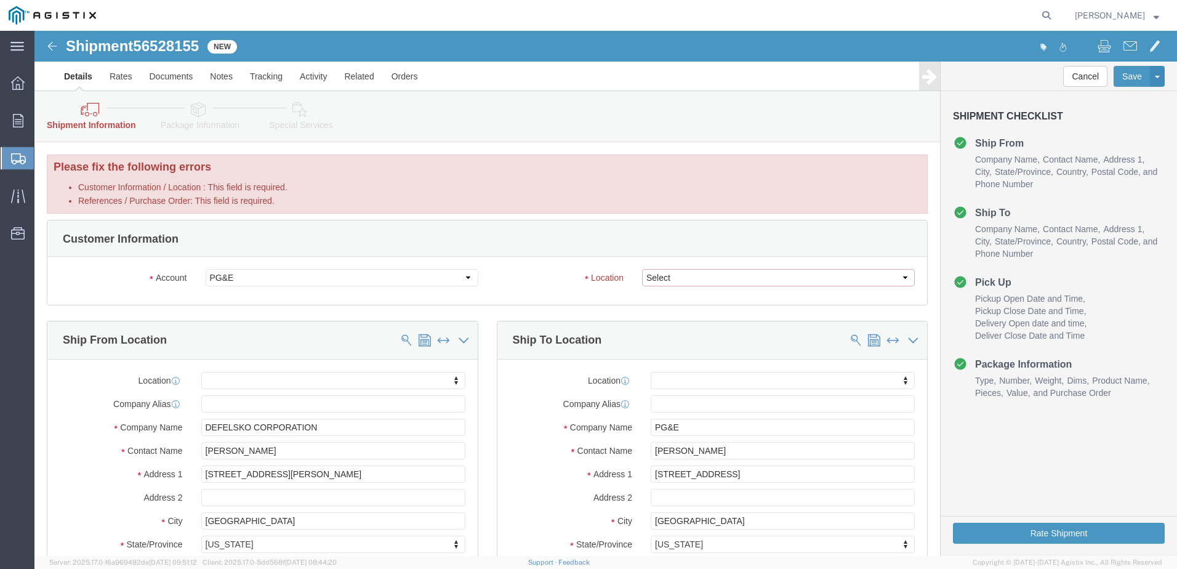
select select "23082"
click select "Select All Others [GEOGRAPHIC_DATA] [GEOGRAPHIC_DATA] [GEOGRAPHIC_DATA] [GEOGRA…"
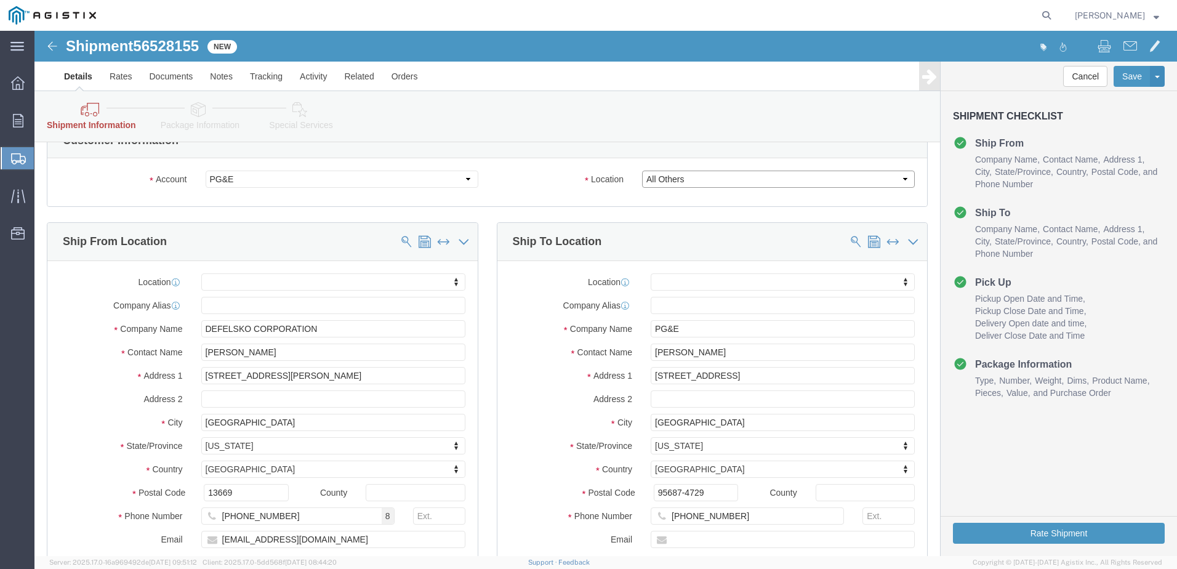
scroll to position [185, 0]
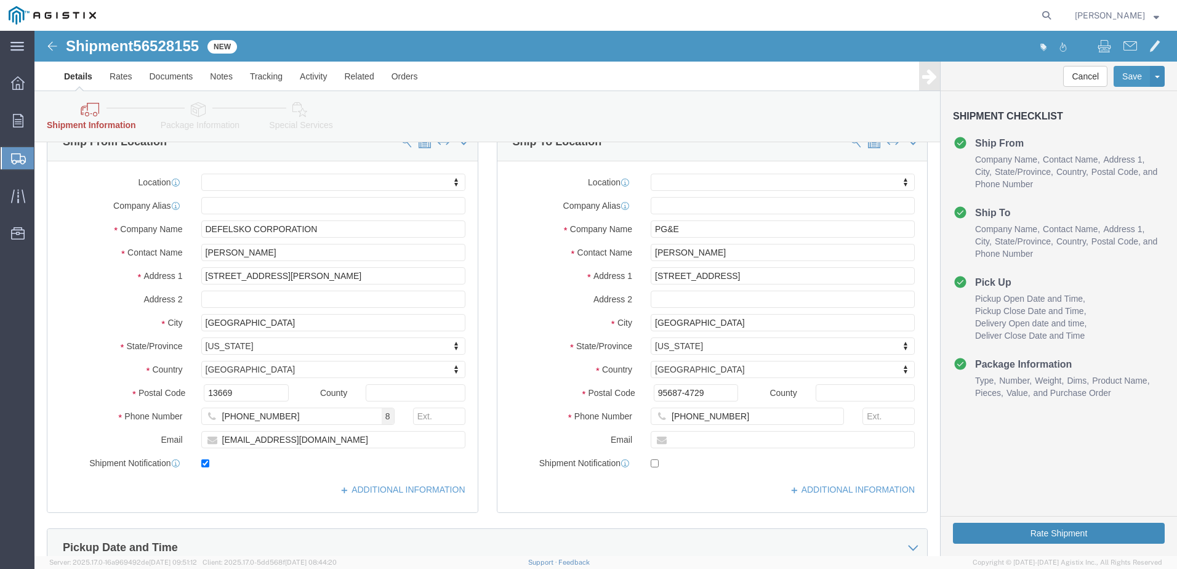
click button "Rate Shipment"
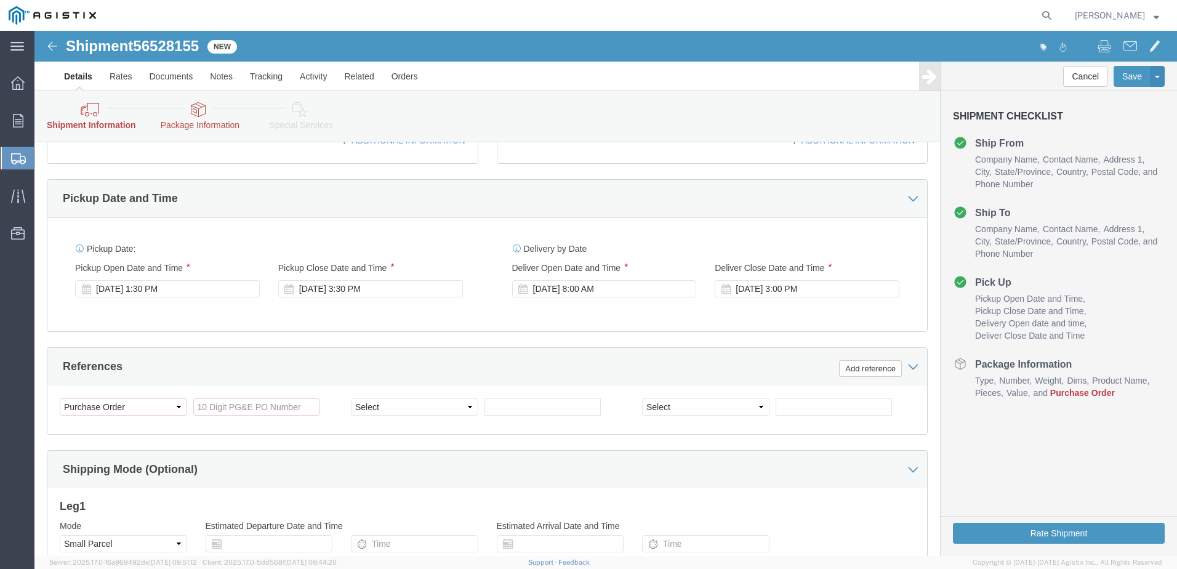
scroll to position [554, 0]
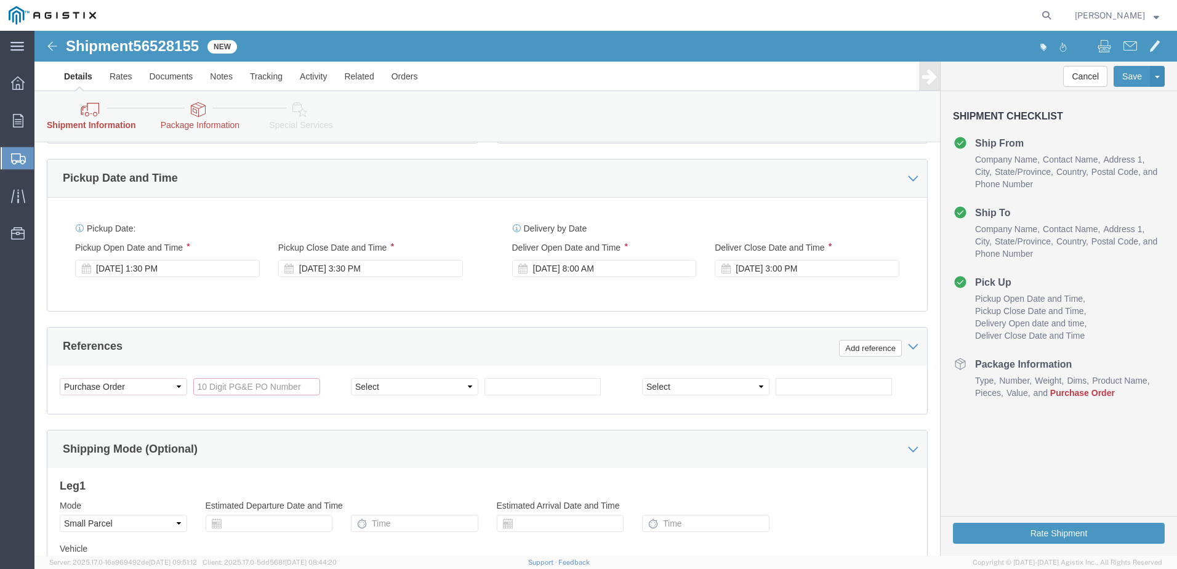
click input "References / Purchase Order: This field is required."
type input "2701231051"
click button "Rate Shipment"
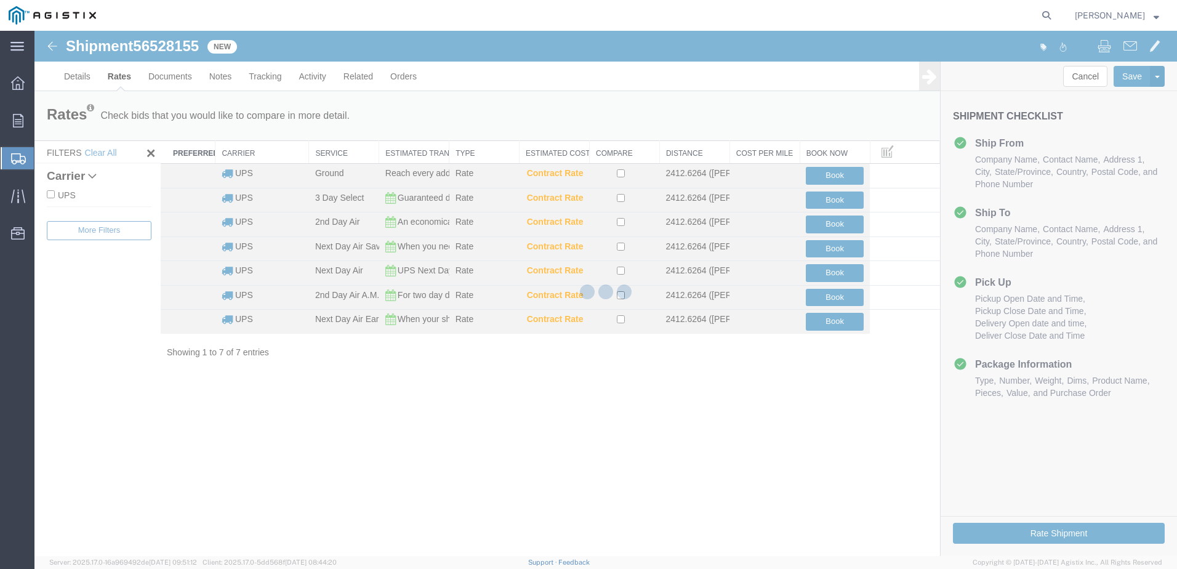
scroll to position [0, 0]
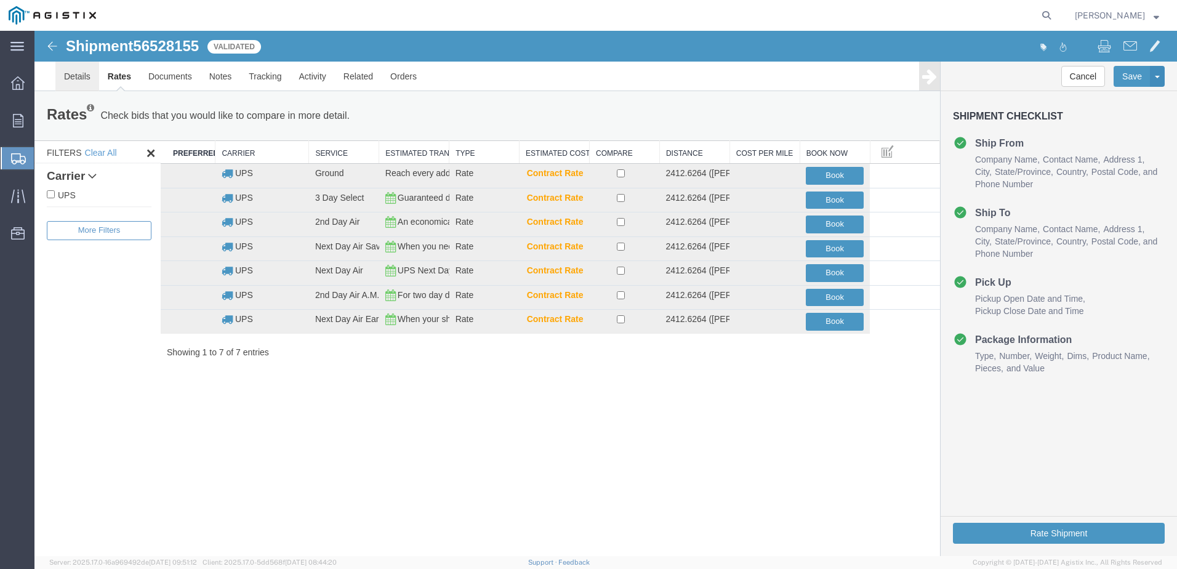
click at [84, 78] on link "Details" at bounding box center [77, 77] width 44 height 30
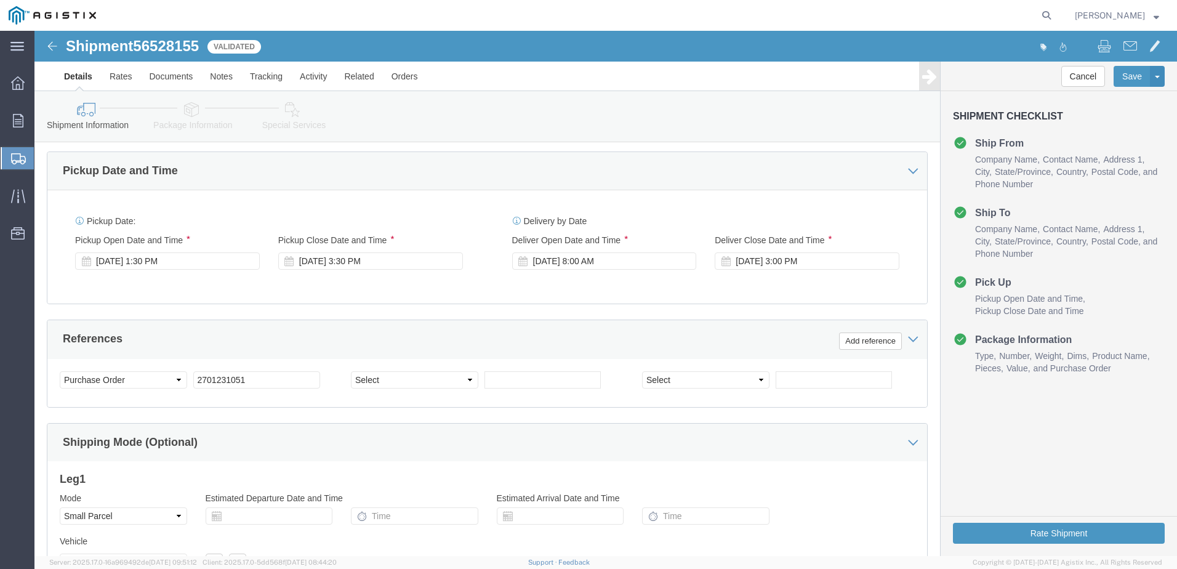
scroll to position [633, 0]
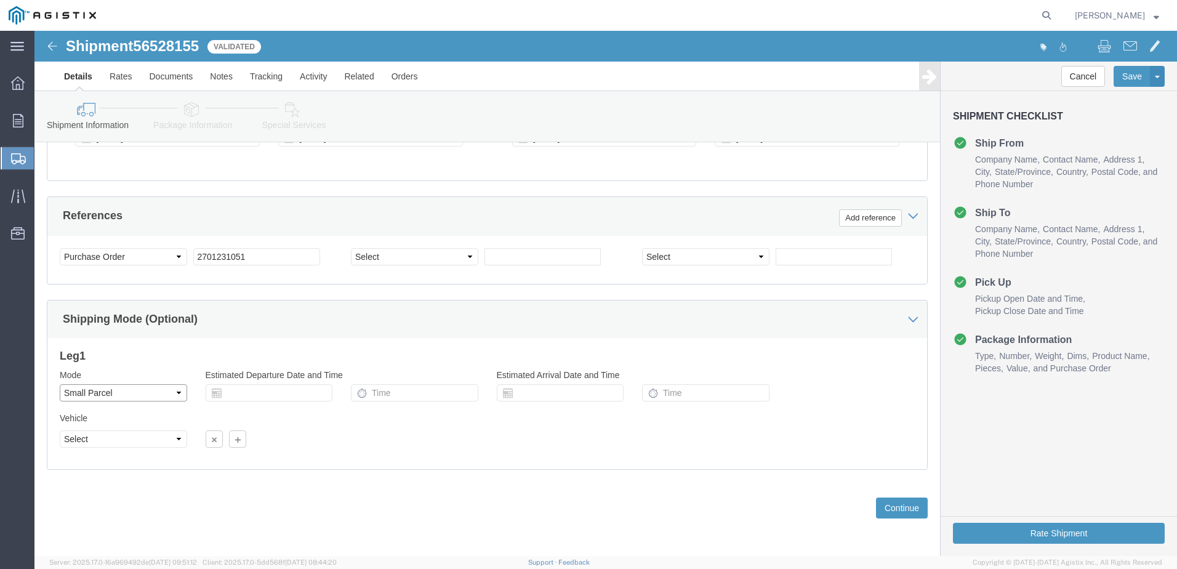
click select "Select Air Less than Truckload Multi-Leg Ocean Freight Rail Small Parcel Truckl…"
click div "Previous Continue"
click button "Continue"
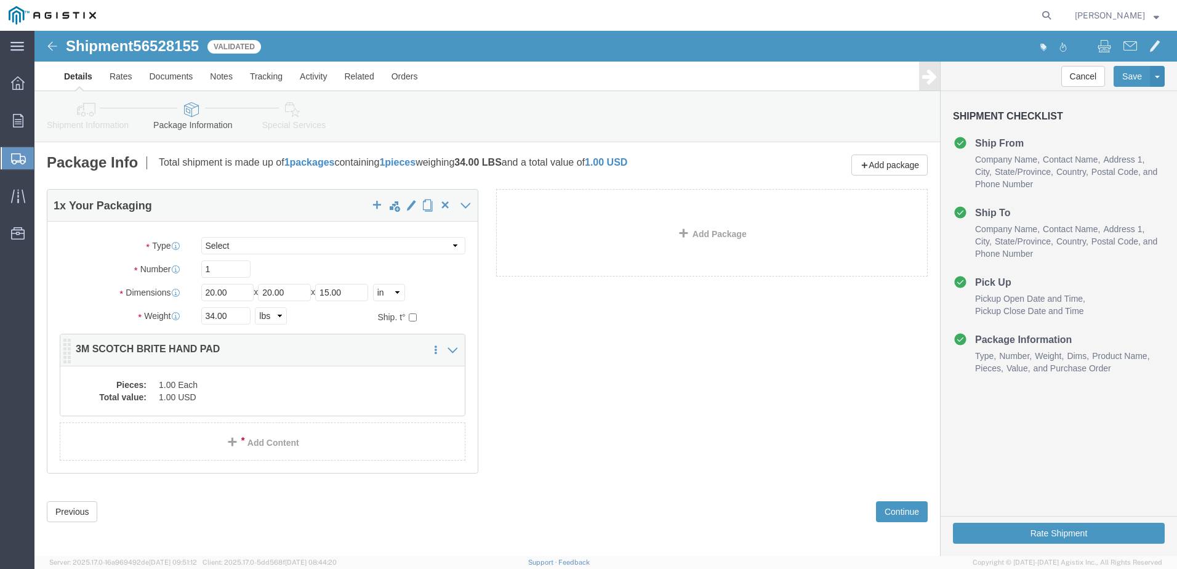
click dd "1.00 Each"
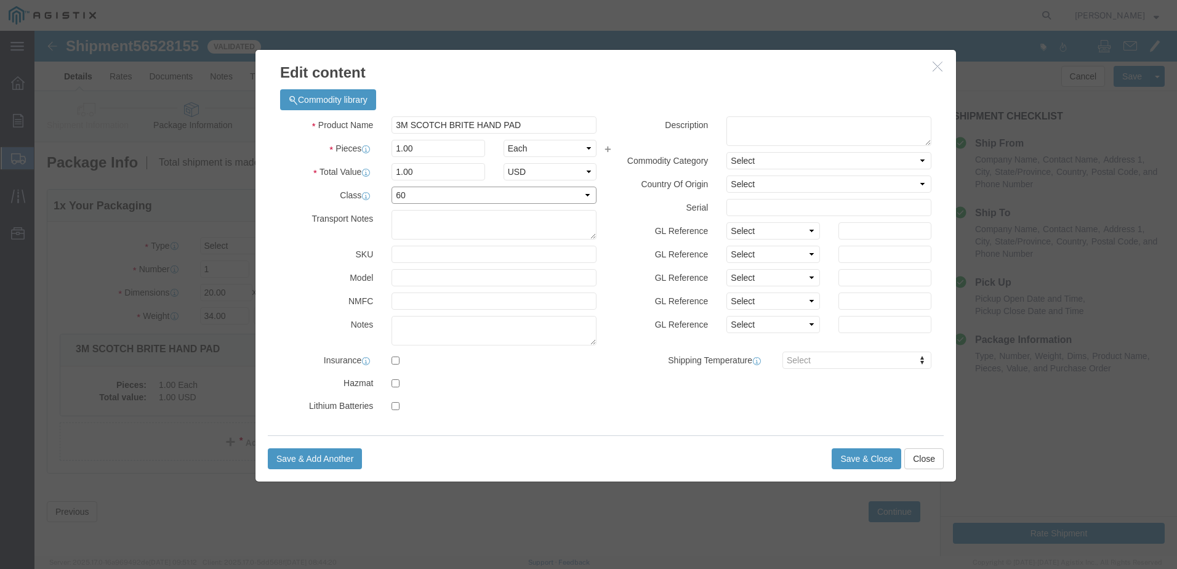
click select "Select 50 55 60 65 70 85 92.5 100 125 175 250 300 400"
select select "70"
click select "Select 50 55 60 65 70 85 92.5 100 125 175 250 300 400"
click button "Save & Close"
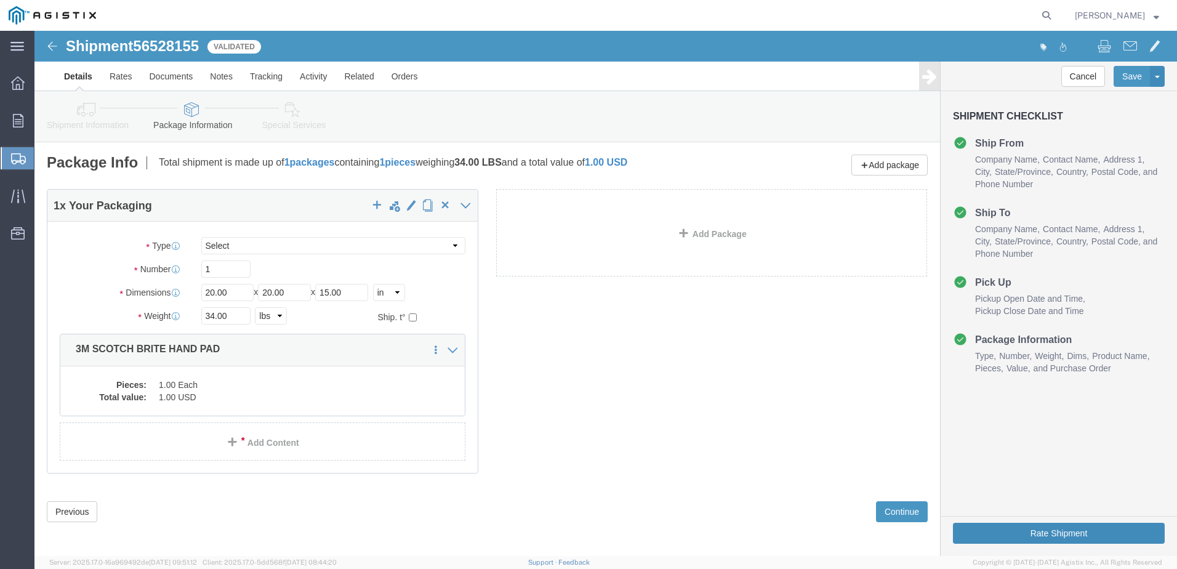
drag, startPoint x: 1079, startPoint y: 509, endPoint x: 1072, endPoint y: 509, distance: 7.4
click button "Rate Shipment"
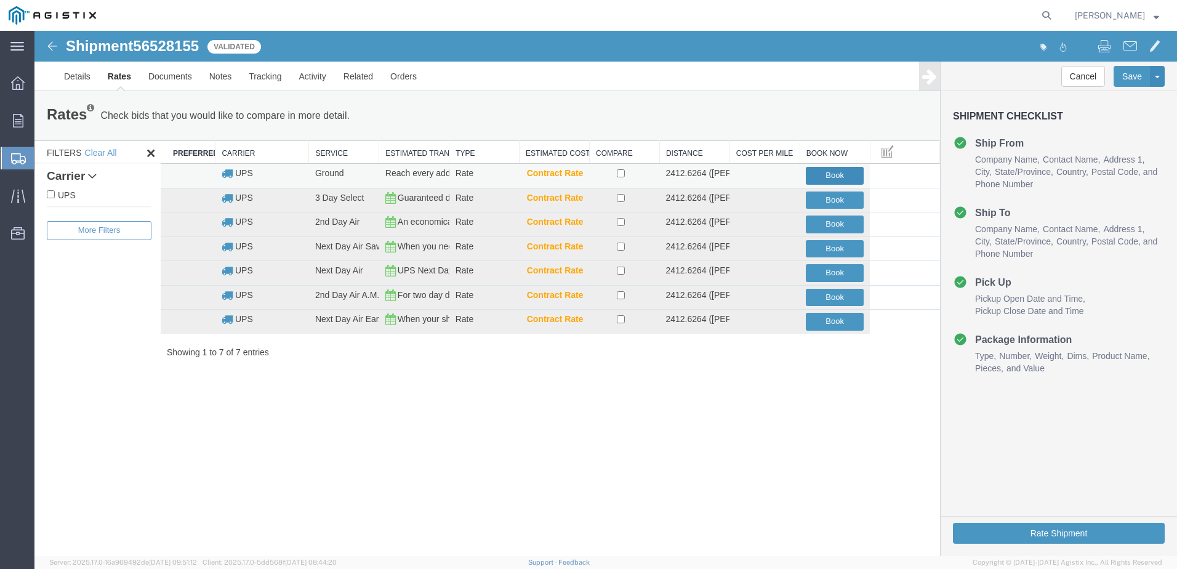
click at [845, 180] on button "Book" at bounding box center [835, 176] width 58 height 18
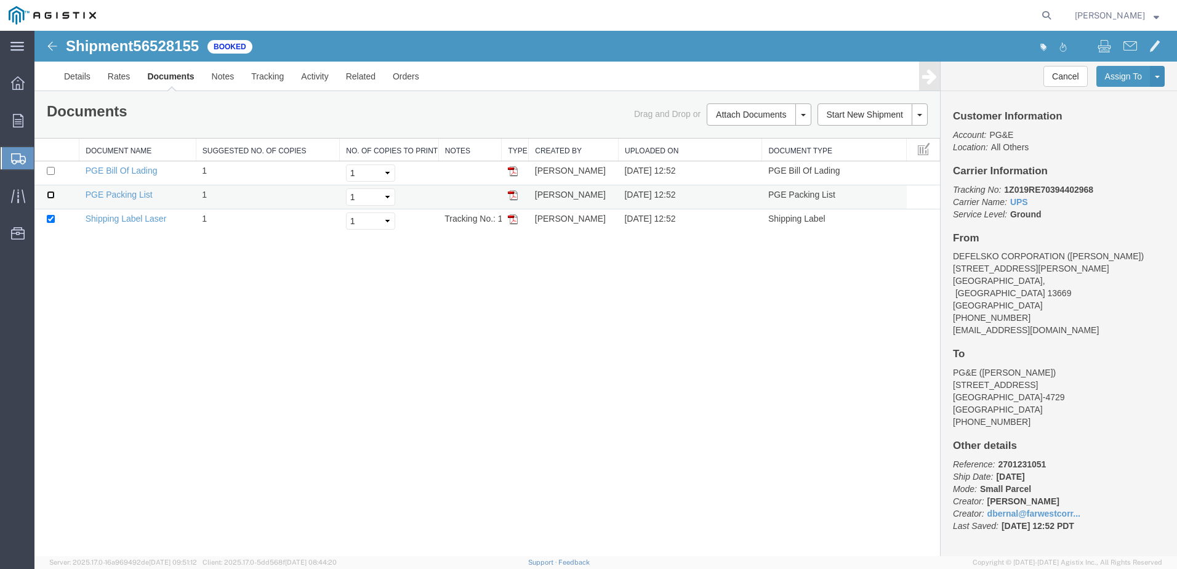
click at [51, 195] on input "checkbox" at bounding box center [51, 195] width 8 height 8
checkbox input "true"
drag, startPoint x: 515, startPoint y: 219, endPoint x: 34, endPoint y: 531, distance: 572.5
click at [515, 219] on img at bounding box center [513, 219] width 10 height 10
click at [518, 197] on td at bounding box center [515, 197] width 27 height 24
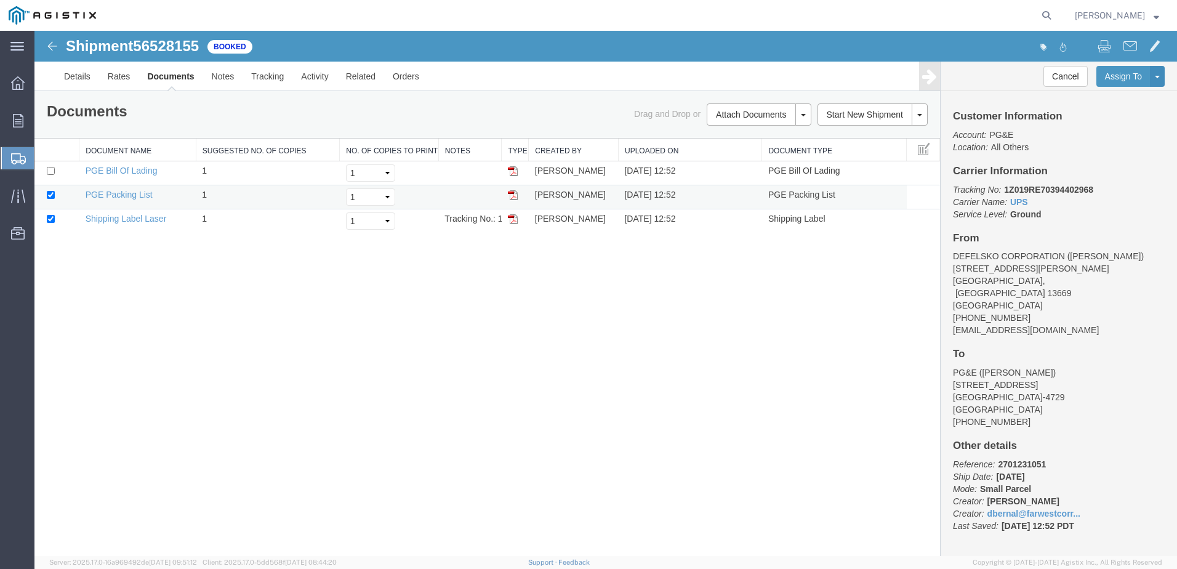
click at [512, 197] on img at bounding box center [513, 195] width 10 height 10
click at [83, 78] on link "Details" at bounding box center [77, 77] width 44 height 30
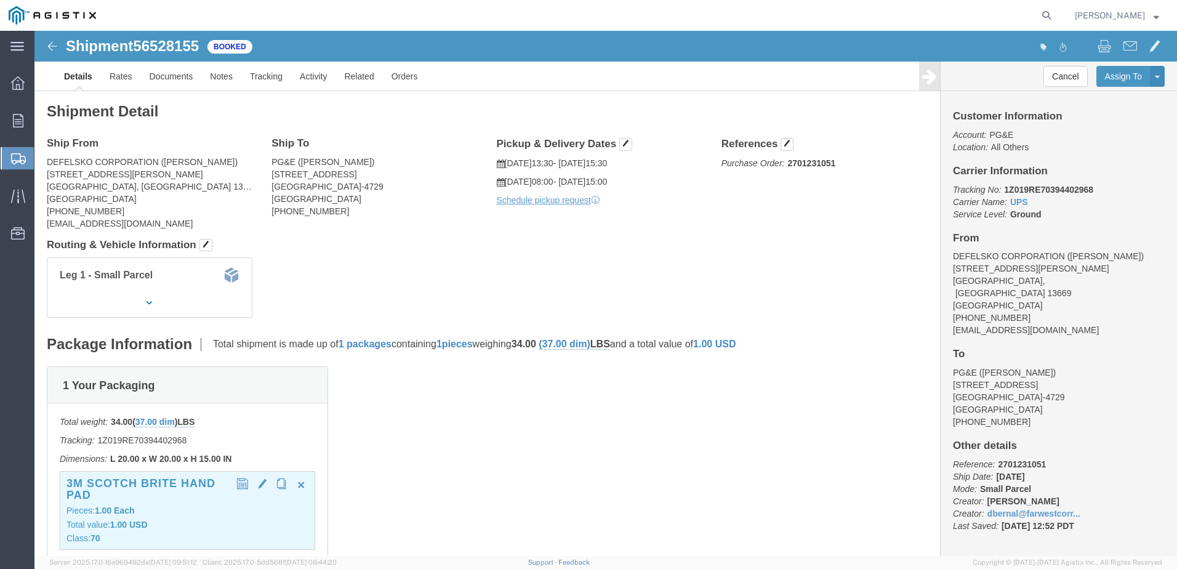
click div "3M SCOTCH BRITE HAND PAD Pieces: 1.00 Each Total value: 1.00 USD Class: 70"
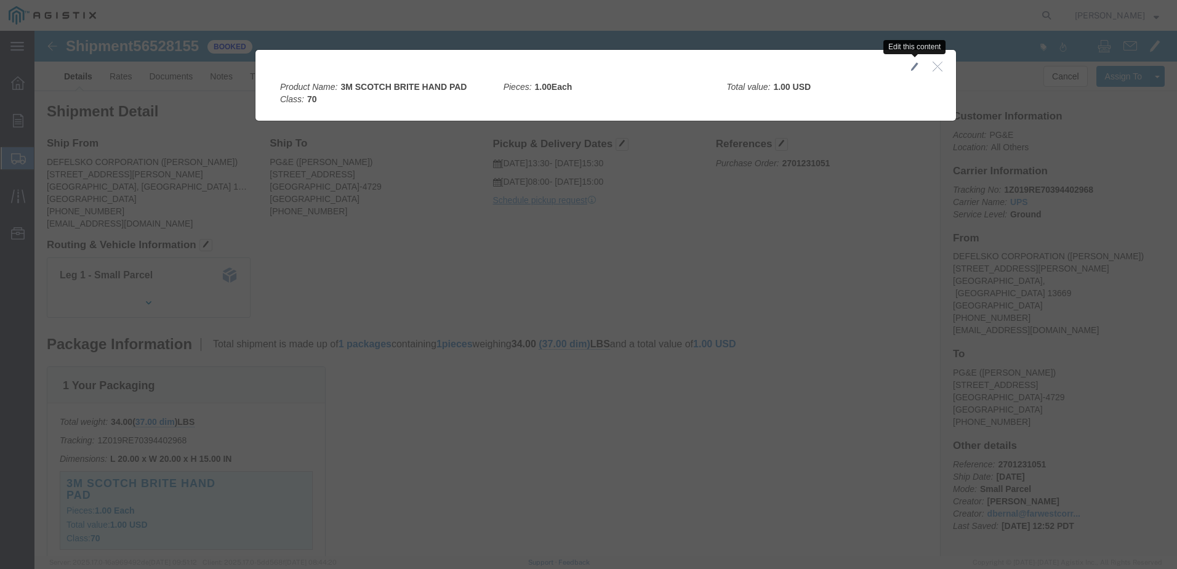
click span "button"
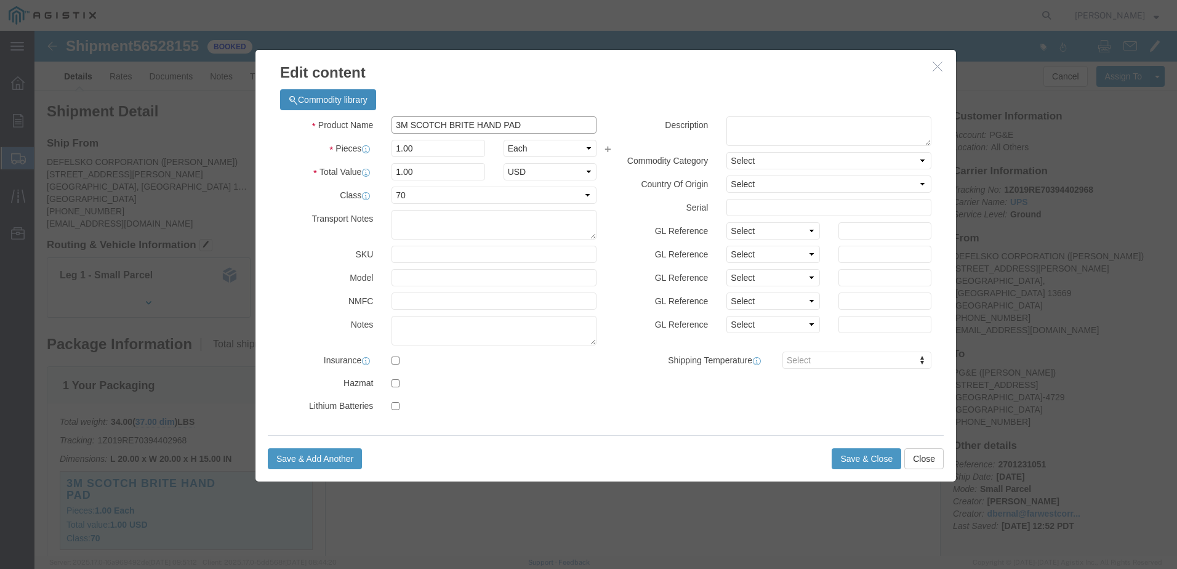
drag, startPoint x: 518, startPoint y: 92, endPoint x: 259, endPoint y: 68, distance: 259.7
click div "Commodity library Product Name 3M SCOTCH BRITE HAND PAD Pieces 1.00 Select Bag …"
type input "TESTING MATERIALS"
click button "Save & Close"
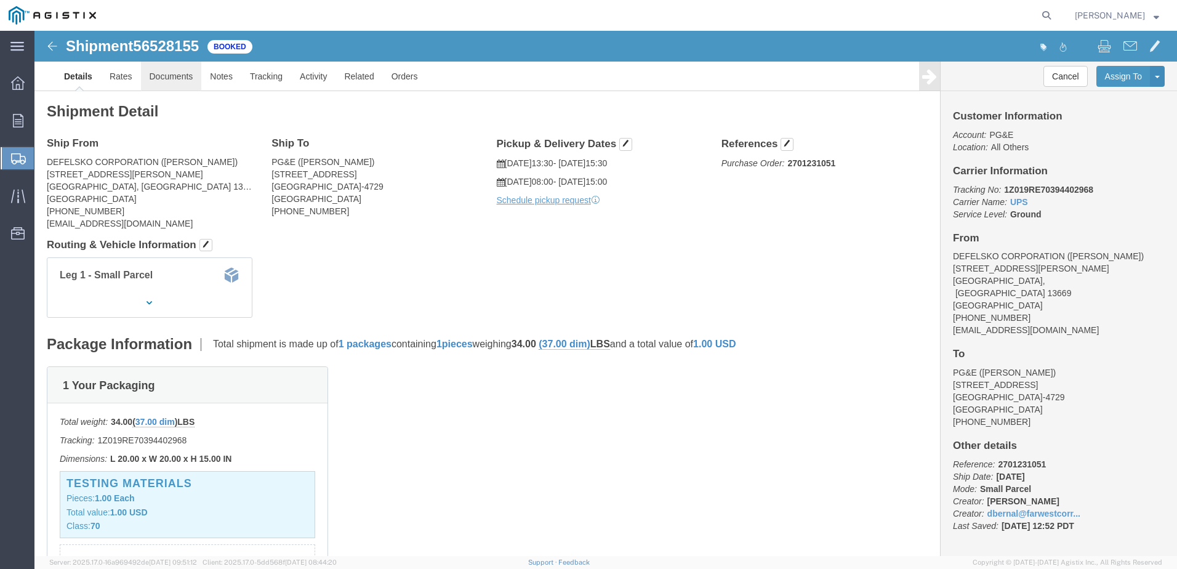
click link "Documents"
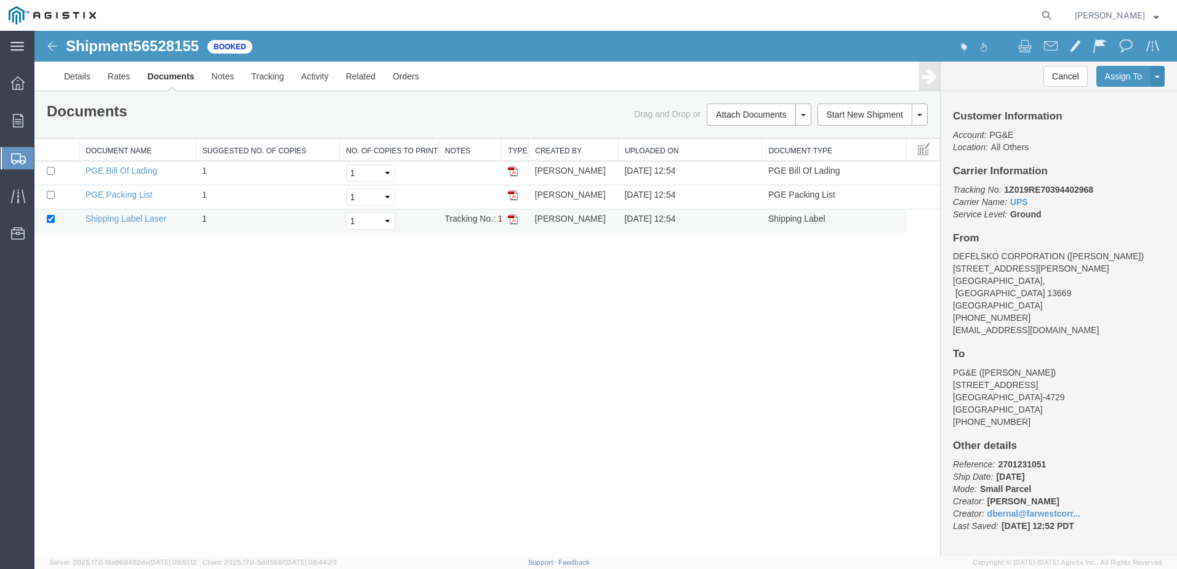
click at [514, 219] on img at bounding box center [513, 219] width 10 height 10
click at [514, 191] on img at bounding box center [513, 195] width 10 height 10
click at [507, 170] on td at bounding box center [515, 173] width 27 height 24
drag, startPoint x: 512, startPoint y: 175, endPoint x: 510, endPoint y: 190, distance: 15.6
click at [512, 175] on img at bounding box center [513, 171] width 10 height 10
